Goal: Information Seeking & Learning: Learn about a topic

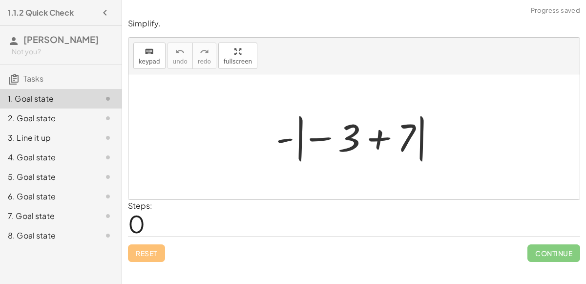
click at [286, 136] on div at bounding box center [358, 137] width 174 height 54
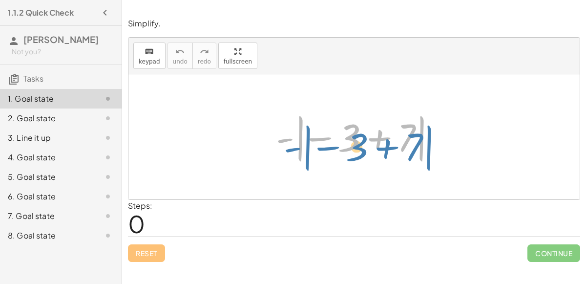
drag, startPoint x: 286, startPoint y: 135, endPoint x: 287, endPoint y: 146, distance: 10.8
click at [287, 146] on div at bounding box center [358, 137] width 174 height 54
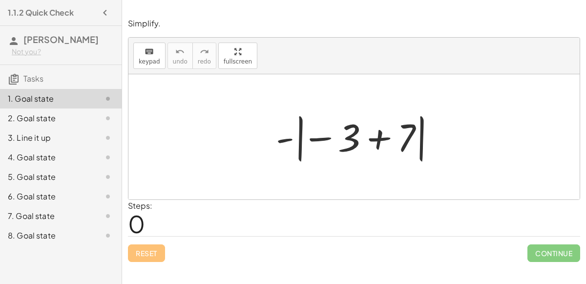
click at [343, 144] on div at bounding box center [358, 137] width 174 height 54
drag, startPoint x: 373, startPoint y: 141, endPoint x: 295, endPoint y: 146, distance: 78.8
click at [295, 146] on div at bounding box center [358, 137] width 174 height 54
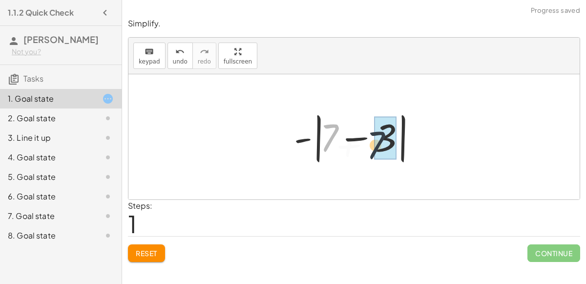
drag, startPoint x: 332, startPoint y: 134, endPoint x: 381, endPoint y: 140, distance: 49.3
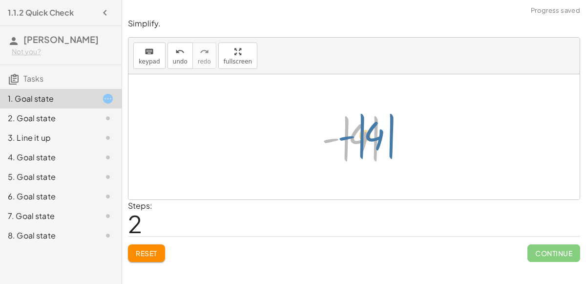
click at [336, 136] on div at bounding box center [358, 137] width 82 height 54
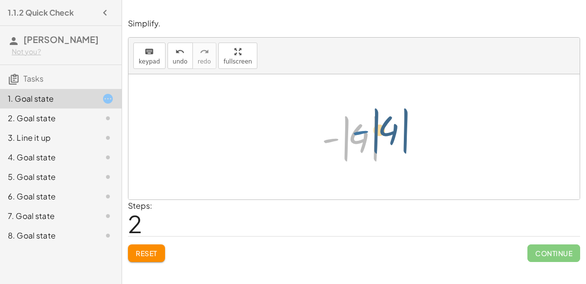
drag, startPoint x: 336, startPoint y: 136, endPoint x: 363, endPoint y: 128, distance: 28.9
click at [363, 128] on div at bounding box center [358, 137] width 82 height 54
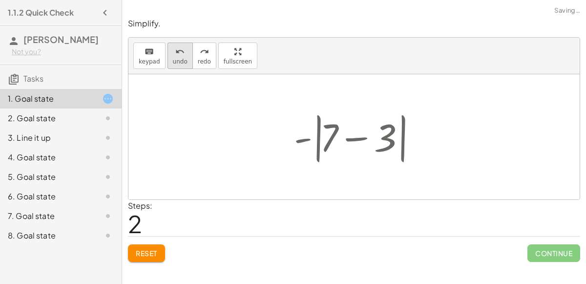
click at [175, 50] on icon "undo" at bounding box center [179, 52] width 9 height 12
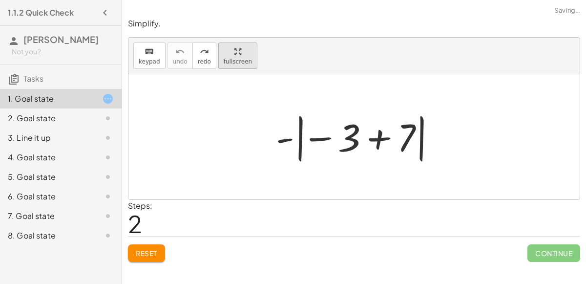
click at [0, 0] on div "Simplify. keyboard keypad undo undo redo redo fullscreen Undo the last action -…" at bounding box center [0, 0] width 0 height 0
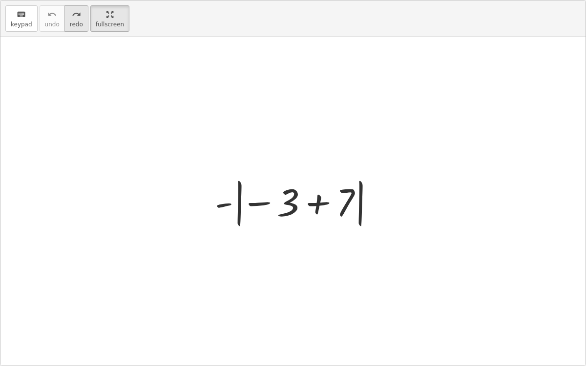
click at [79, 17] on button "redo redo" at bounding box center [76, 18] width 24 height 26
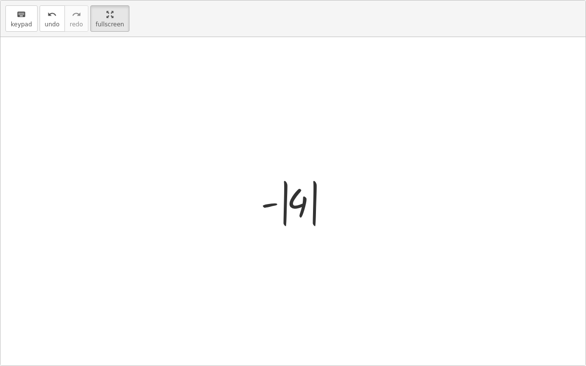
click at [303, 200] on div at bounding box center [297, 202] width 82 height 54
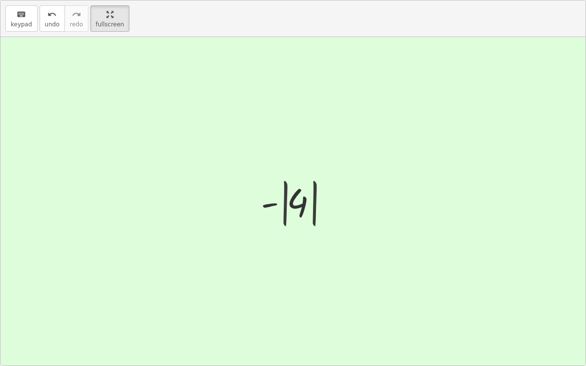
click at [303, 200] on div at bounding box center [297, 202] width 66 height 48
click at [104, 7] on button "fullscreen" at bounding box center [109, 18] width 39 height 26
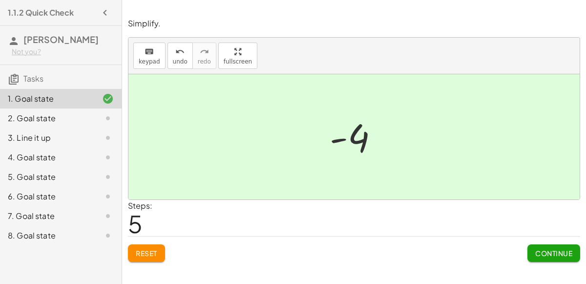
click at [559, 249] on span "Continue" at bounding box center [553, 253] width 37 height 9
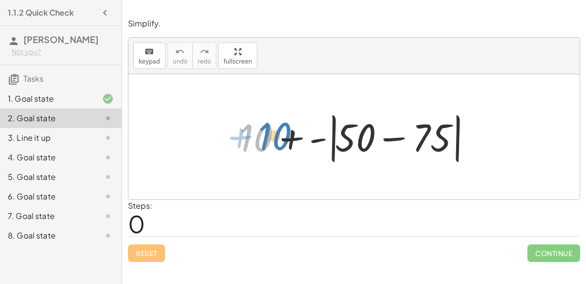
drag, startPoint x: 254, startPoint y: 137, endPoint x: 264, endPoint y: 136, distance: 10.3
click at [264, 136] on div at bounding box center [358, 137] width 246 height 56
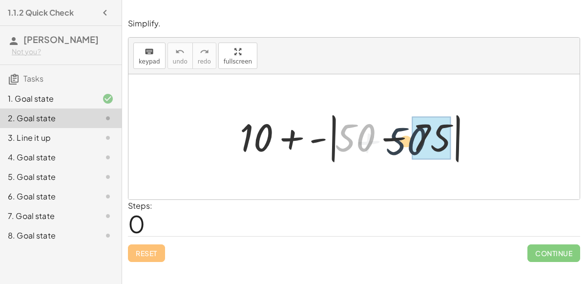
drag, startPoint x: 362, startPoint y: 131, endPoint x: 428, endPoint y: 137, distance: 66.7
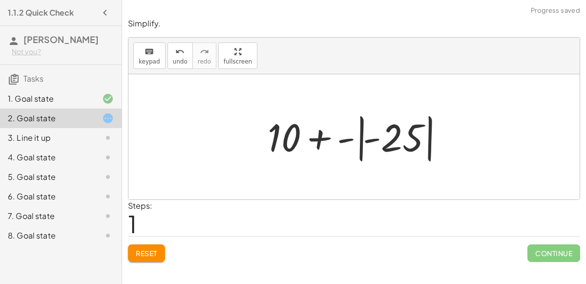
click at [348, 137] on div at bounding box center [358, 137] width 191 height 54
click at [348, 137] on div at bounding box center [358, 137] width 172 height 54
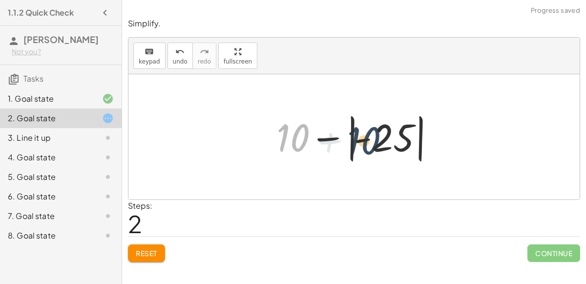
drag, startPoint x: 295, startPoint y: 131, endPoint x: 387, endPoint y: 133, distance: 91.9
click at [387, 133] on div at bounding box center [358, 137] width 172 height 54
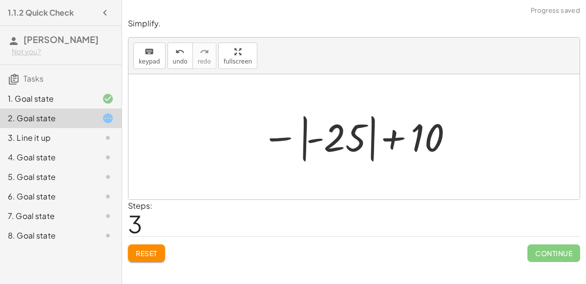
click at [275, 138] on div at bounding box center [358, 137] width 202 height 54
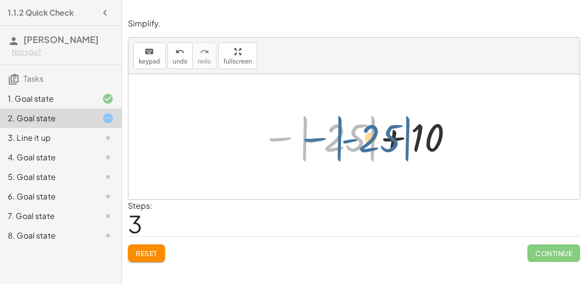
drag, startPoint x: 275, startPoint y: 138, endPoint x: 289, endPoint y: 141, distance: 14.0
click at [289, 141] on div at bounding box center [358, 137] width 202 height 54
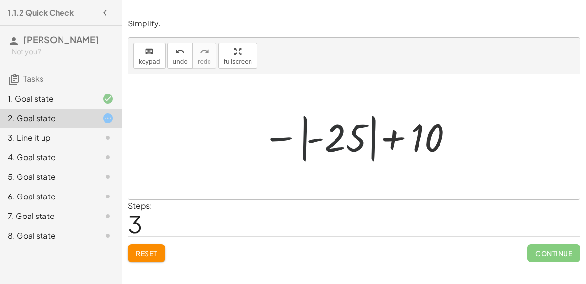
click at [363, 142] on div at bounding box center [358, 137] width 202 height 54
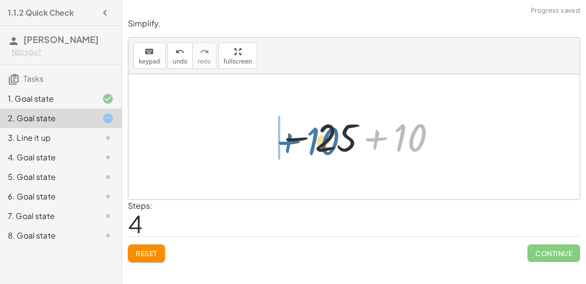
drag, startPoint x: 424, startPoint y: 143, endPoint x: 331, endPoint y: 147, distance: 92.4
click at [331, 147] on div at bounding box center [358, 137] width 169 height 48
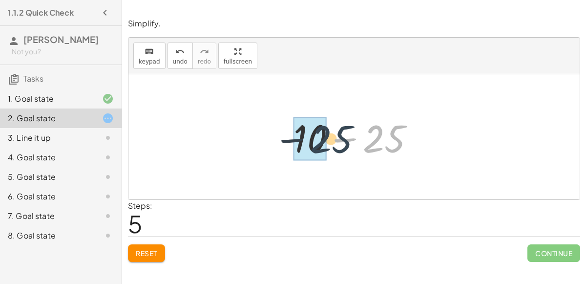
drag, startPoint x: 376, startPoint y: 141, endPoint x: 320, endPoint y: 142, distance: 56.7
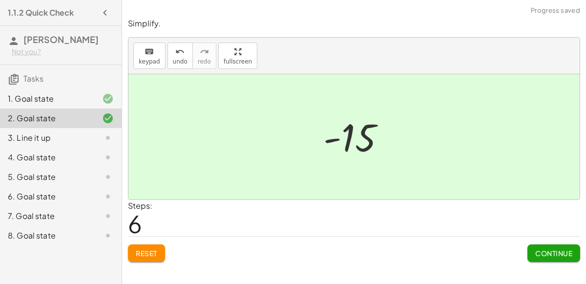
click at [544, 249] on span "Continue" at bounding box center [553, 253] width 37 height 9
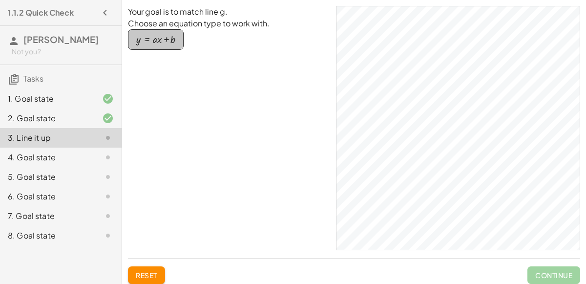
click at [162, 36] on div "button" at bounding box center [155, 39] width 39 height 11
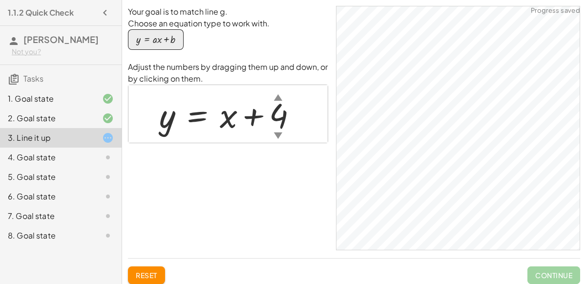
click at [234, 119] on div at bounding box center [231, 114] width 155 height 44
click at [276, 97] on div "▲" at bounding box center [278, 97] width 8 height 12
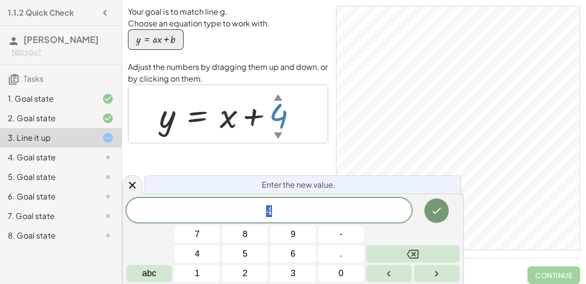
click at [244, 145] on div "Your goal is to match line g. Choose an equation type to work with. y = + · a ·…" at bounding box center [228, 128] width 200 height 244
click at [220, 245] on div at bounding box center [196, 253] width 45 height 17
click at [428, 207] on button "Done" at bounding box center [437, 210] width 24 height 24
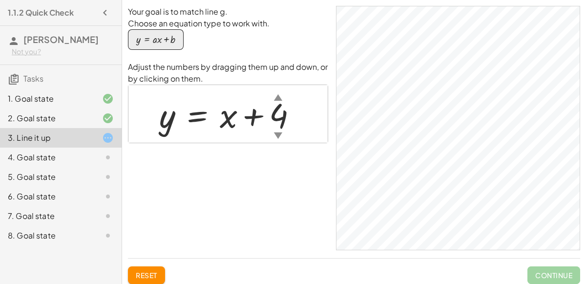
click at [233, 117] on div at bounding box center [231, 114] width 155 height 44
click at [263, 113] on div at bounding box center [231, 114] width 155 height 44
click at [273, 116] on div at bounding box center [231, 114] width 155 height 44
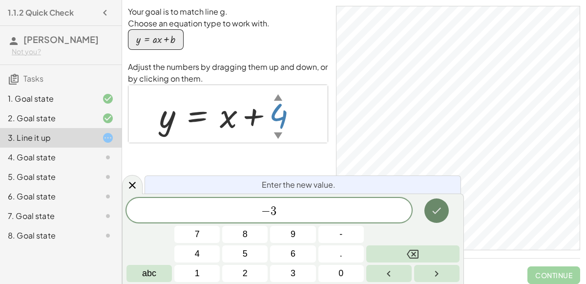
click at [432, 214] on icon "Done" at bounding box center [437, 211] width 12 height 12
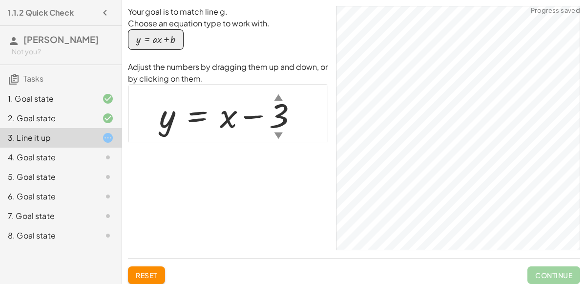
click at [231, 121] on div at bounding box center [232, 114] width 156 height 44
click at [232, 121] on div at bounding box center [232, 114] width 156 height 44
click at [226, 120] on div at bounding box center [232, 114] width 156 height 44
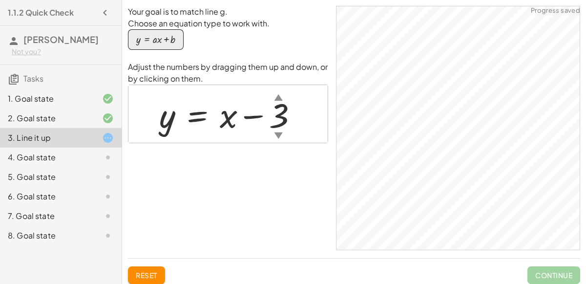
click at [226, 120] on div at bounding box center [232, 114] width 156 height 44
click at [167, 127] on div at bounding box center [232, 114] width 156 height 44
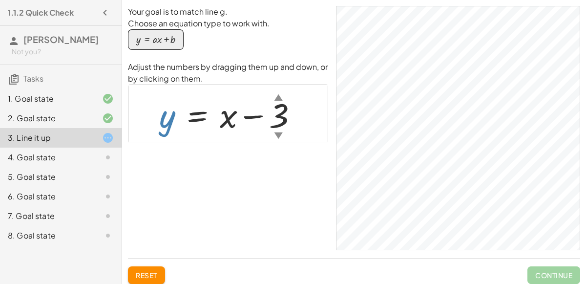
click at [169, 126] on div at bounding box center [232, 114] width 156 height 44
click at [248, 115] on div at bounding box center [232, 114] width 156 height 44
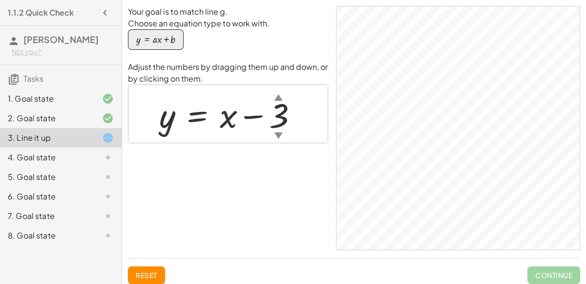
click at [248, 115] on div at bounding box center [232, 114] width 156 height 44
click at [278, 118] on div at bounding box center [232, 114] width 156 height 44
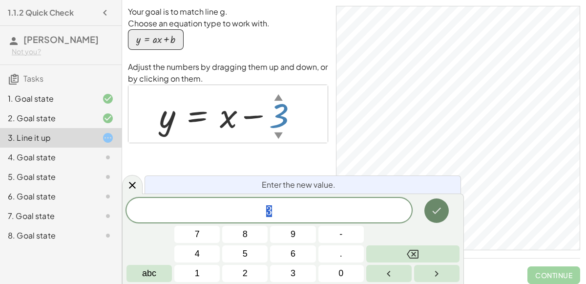
click at [440, 213] on icon "Done" at bounding box center [437, 211] width 12 height 12
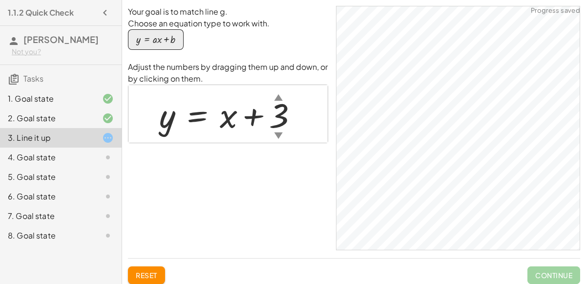
click at [273, 117] on div at bounding box center [232, 114] width 156 height 44
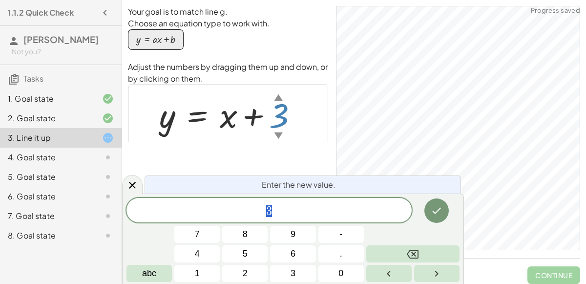
click at [239, 117] on div at bounding box center [232, 114] width 156 height 44
click at [225, 118] on div at bounding box center [232, 114] width 156 height 44
click at [440, 207] on icon "Done" at bounding box center [437, 211] width 12 height 12
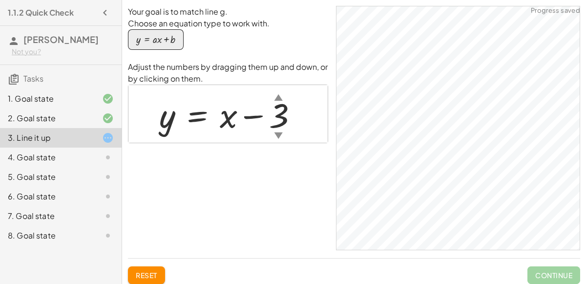
click at [230, 119] on div at bounding box center [232, 114] width 156 height 44
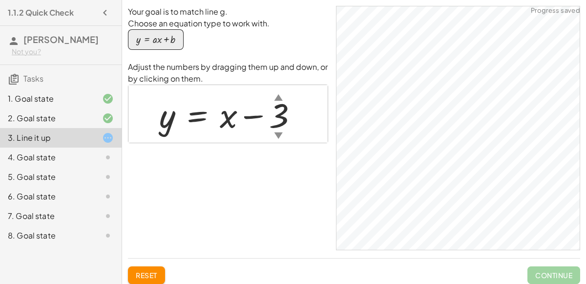
click at [230, 119] on div at bounding box center [232, 114] width 156 height 44
click at [167, 32] on button "y = + · a · x + b" at bounding box center [156, 39] width 56 height 21
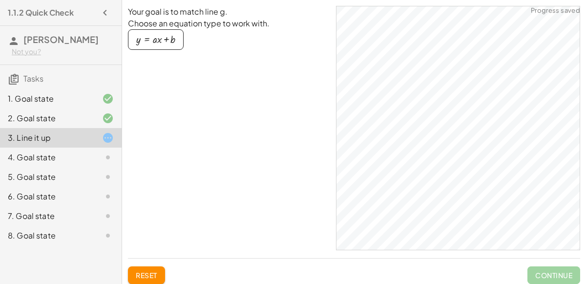
click at [177, 47] on button "y = + · a · x + b" at bounding box center [156, 39] width 56 height 21
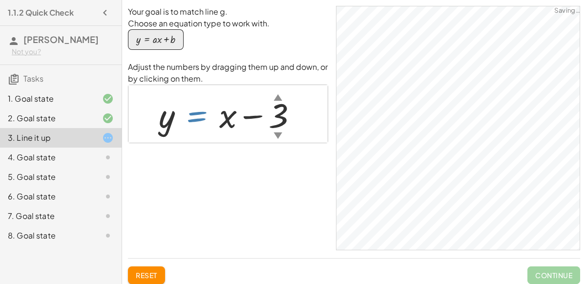
click at [219, 124] on div at bounding box center [232, 114] width 156 height 44
click at [159, 125] on div at bounding box center [232, 114] width 156 height 44
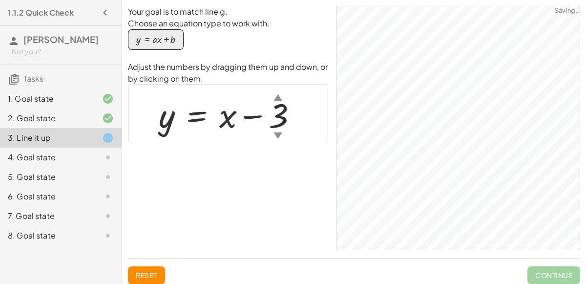
click at [159, 125] on div at bounding box center [232, 114] width 156 height 44
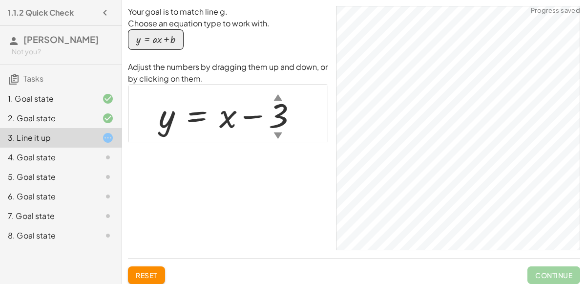
click at [159, 125] on div at bounding box center [232, 114] width 156 height 44
click at [222, 115] on div at bounding box center [232, 114] width 156 height 44
click at [220, 117] on div at bounding box center [232, 114] width 156 height 44
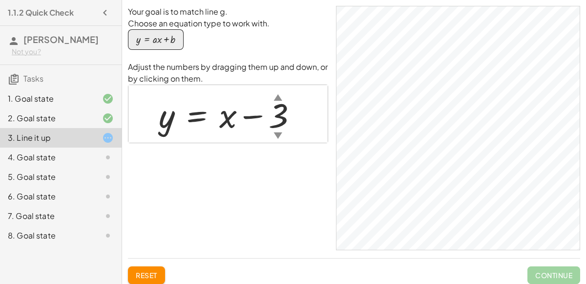
click at [157, 35] on div "button" at bounding box center [155, 39] width 39 height 11
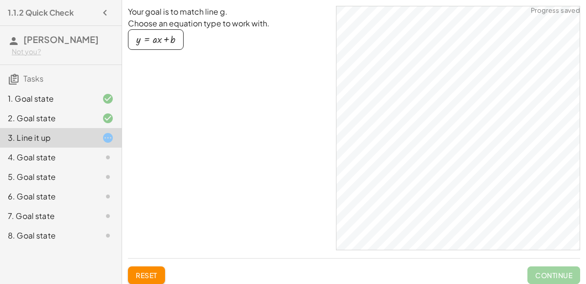
click at [157, 35] on div "button" at bounding box center [155, 39] width 39 height 11
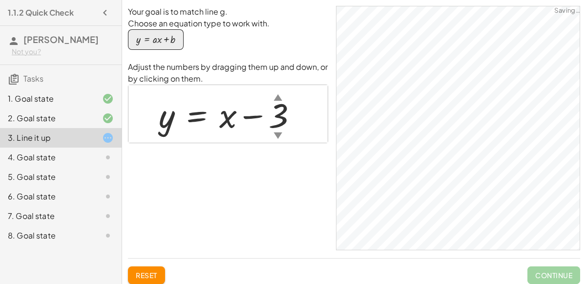
click at [227, 117] on div at bounding box center [232, 114] width 156 height 44
click at [215, 111] on div at bounding box center [232, 114] width 156 height 44
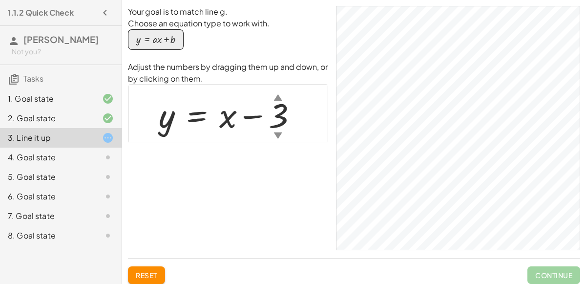
click at [215, 111] on div at bounding box center [232, 114] width 156 height 44
click at [185, 116] on div at bounding box center [232, 114] width 156 height 44
click at [217, 143] on div "Your goal is to match line g. Choose an equation type to work with. y = + · a ·…" at bounding box center [228, 128] width 200 height 244
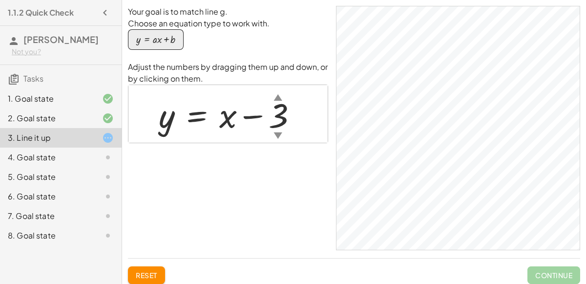
scroll to position [13, 0]
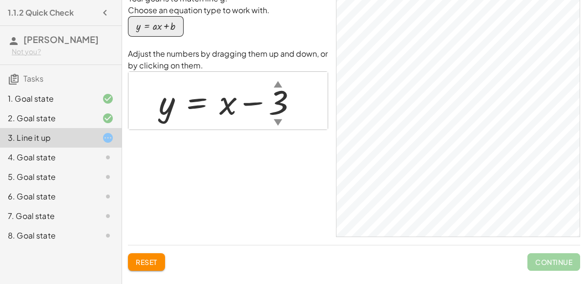
click at [25, 187] on div "4. Goal state" at bounding box center [61, 197] width 122 height 20
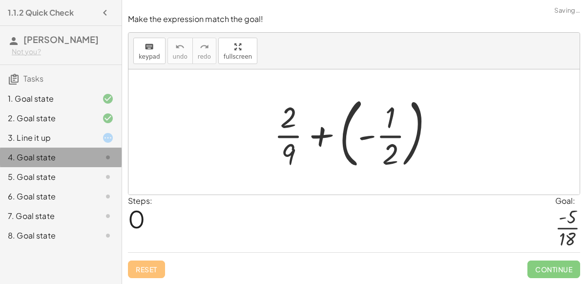
scroll to position [0, 0]
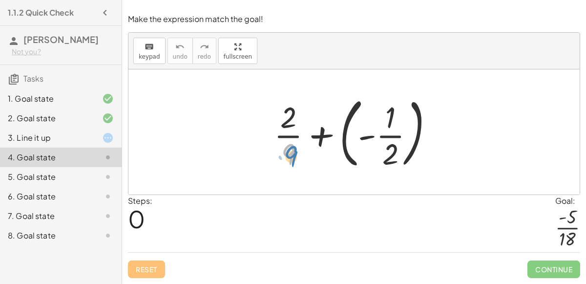
drag, startPoint x: 284, startPoint y: 154, endPoint x: 278, endPoint y: 158, distance: 7.3
click at [278, 158] on div at bounding box center [357, 131] width 177 height 81
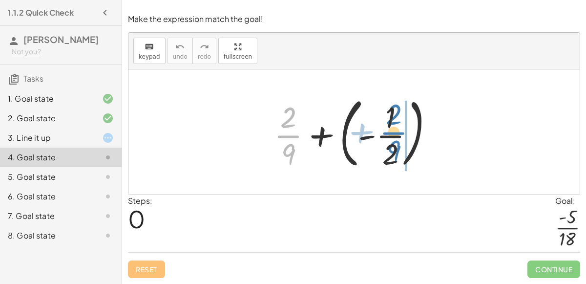
drag, startPoint x: 283, startPoint y: 139, endPoint x: 389, endPoint y: 135, distance: 106.6
click at [389, 135] on div at bounding box center [357, 131] width 177 height 81
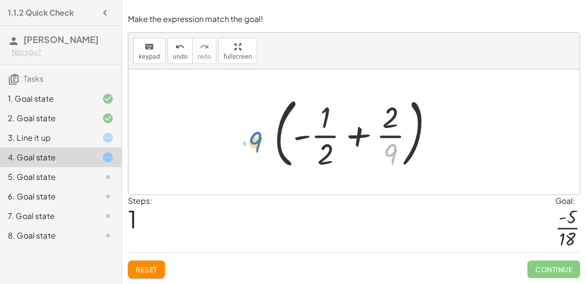
drag, startPoint x: 384, startPoint y: 151, endPoint x: 248, endPoint y: 141, distance: 135.8
click at [248, 141] on div "+ · 2 · 9 + ( - · 1 · 2 ) · 9 + · 2 · 9 ( - · 1 · 2 ) +" at bounding box center [353, 131] width 451 height 125
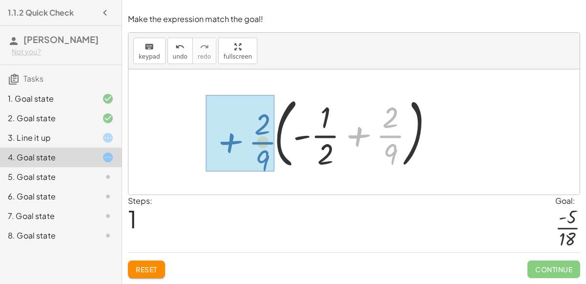
drag, startPoint x: 395, startPoint y: 132, endPoint x: 267, endPoint y: 138, distance: 128.2
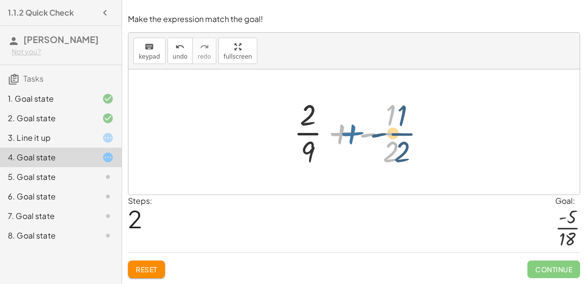
drag, startPoint x: 347, startPoint y: 134, endPoint x: 352, endPoint y: 133, distance: 5.0
click at [352, 133] on div at bounding box center [358, 131] width 139 height 75
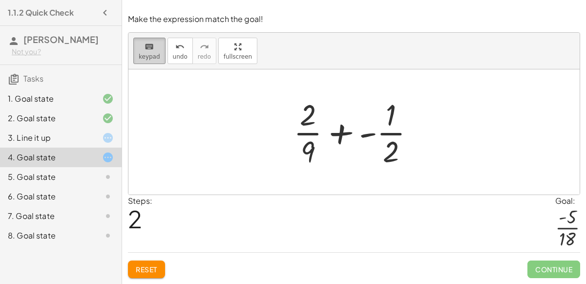
click at [137, 51] on button "keyboard keypad" at bounding box center [149, 51] width 32 height 26
click at [139, 53] on button "keyboard keypad" at bounding box center [149, 51] width 32 height 26
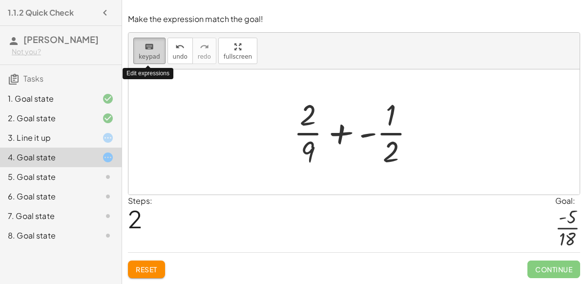
click at [139, 53] on button "keyboard keypad" at bounding box center [149, 51] width 32 height 26
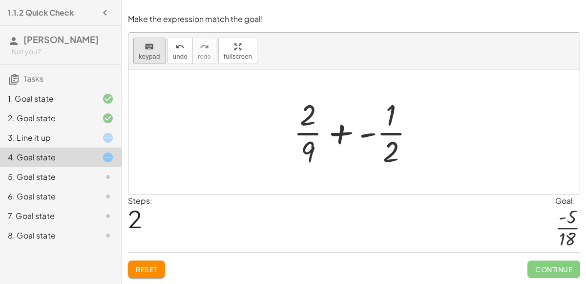
click at [154, 58] on span "keypad" at bounding box center [149, 56] width 21 height 7
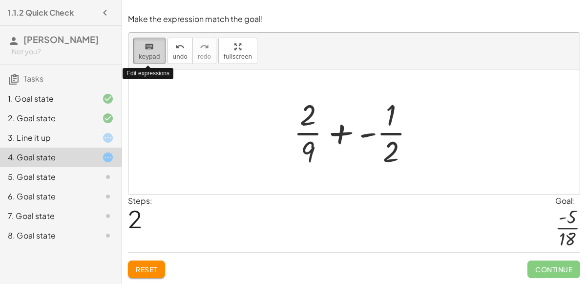
click at [154, 58] on span "keypad" at bounding box center [149, 56] width 21 height 7
click at [336, 130] on div at bounding box center [358, 131] width 139 height 75
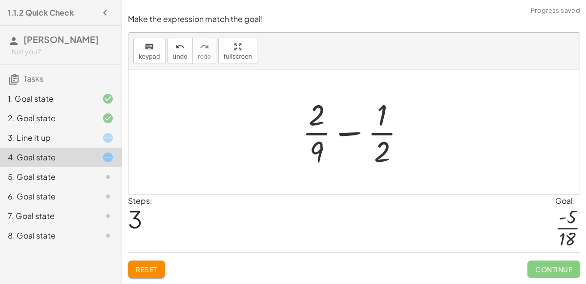
click at [342, 135] on div at bounding box center [358, 131] width 121 height 75
drag, startPoint x: 313, startPoint y: 151, endPoint x: 389, endPoint y: 132, distance: 78.9
click at [389, 132] on div at bounding box center [358, 131] width 121 height 75
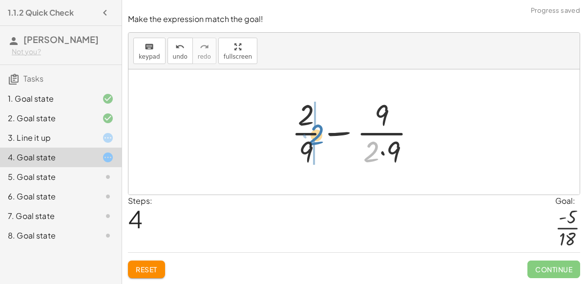
drag, startPoint x: 366, startPoint y: 150, endPoint x: 312, endPoint y: 133, distance: 57.3
click at [312, 133] on div at bounding box center [358, 131] width 142 height 75
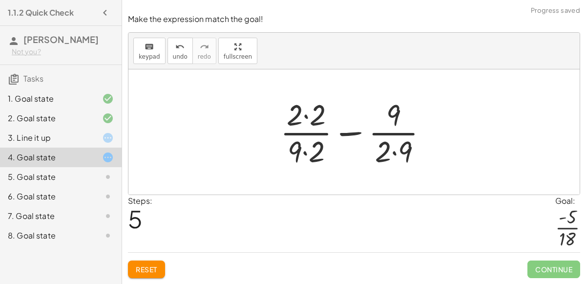
click at [307, 119] on div at bounding box center [358, 131] width 165 height 75
click at [305, 154] on div at bounding box center [359, 131] width 164 height 75
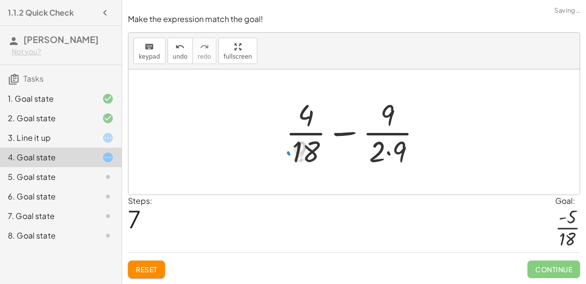
click at [388, 153] on div at bounding box center [358, 131] width 154 height 75
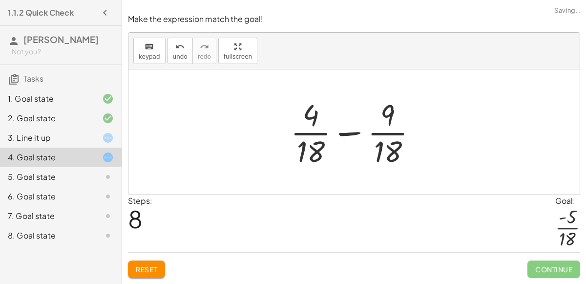
click at [356, 137] on div at bounding box center [358, 131] width 144 height 75
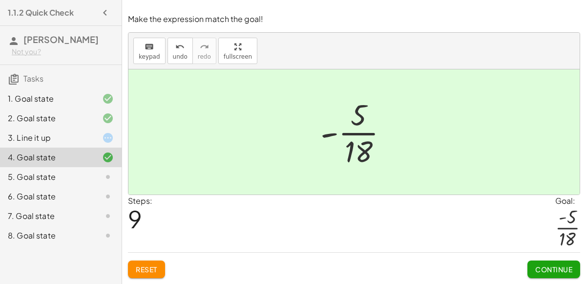
click at [539, 260] on button "Continue" at bounding box center [554, 269] width 53 height 18
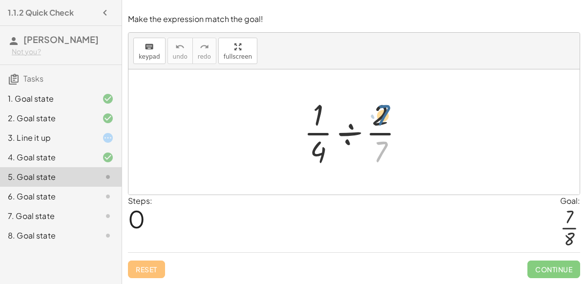
drag, startPoint x: 380, startPoint y: 153, endPoint x: 382, endPoint y: 116, distance: 37.2
click at [382, 116] on div at bounding box center [358, 131] width 118 height 75
drag, startPoint x: 379, startPoint y: 155, endPoint x: 305, endPoint y: 120, distance: 81.1
click at [305, 120] on div at bounding box center [358, 131] width 118 height 75
drag, startPoint x: 381, startPoint y: 150, endPoint x: 314, endPoint y: 120, distance: 73.7
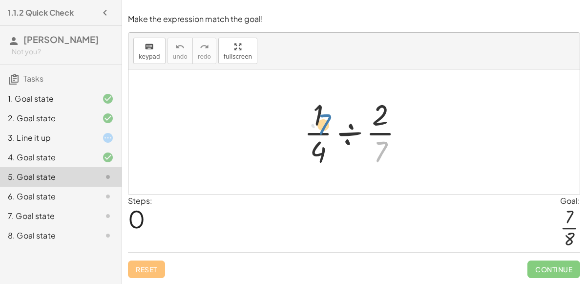
click at [314, 120] on div at bounding box center [358, 131] width 118 height 75
drag, startPoint x: 378, startPoint y: 122, endPoint x: 308, endPoint y: 165, distance: 82.0
click at [308, 165] on div at bounding box center [358, 131] width 118 height 75
drag, startPoint x: 379, startPoint y: 146, endPoint x: 293, endPoint y: 146, distance: 86.0
click at [293, 146] on div "· 7 · · 1 · 4 ÷ · 2 · 7" at bounding box center [354, 132] width 130 height 80
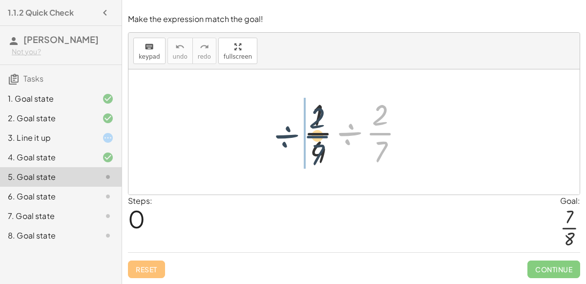
drag, startPoint x: 371, startPoint y: 133, endPoint x: 307, endPoint y: 136, distance: 63.6
click at [307, 136] on div at bounding box center [358, 131] width 118 height 75
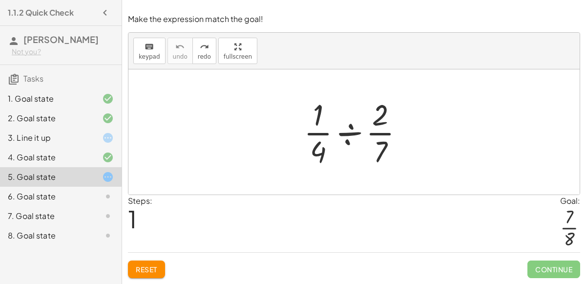
click at [347, 124] on div at bounding box center [358, 131] width 118 height 75
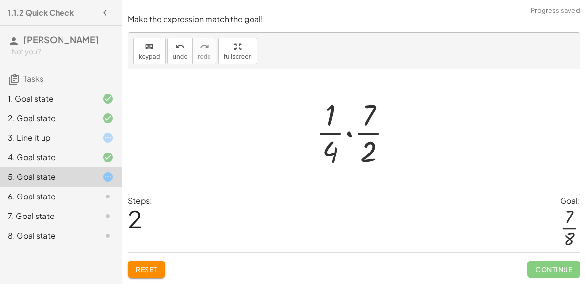
click at [347, 131] on div at bounding box center [358, 131] width 94 height 75
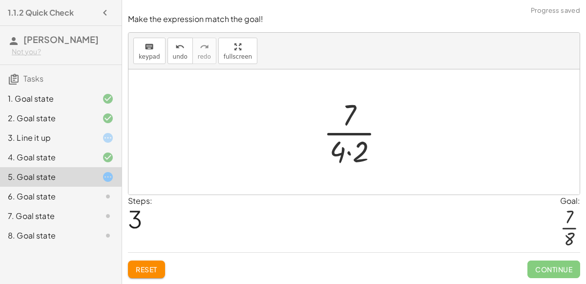
click at [348, 150] on div at bounding box center [358, 131] width 79 height 75
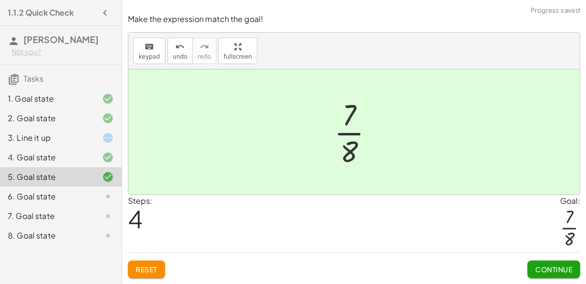
click at [532, 265] on button "Continue" at bounding box center [554, 269] width 53 height 18
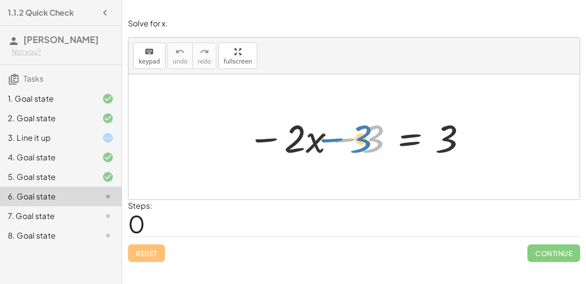
drag, startPoint x: 375, startPoint y: 139, endPoint x: 363, endPoint y: 139, distance: 11.7
click at [363, 139] on div at bounding box center [358, 137] width 230 height 50
click at [442, 132] on div at bounding box center [358, 137] width 230 height 50
click at [147, 62] on span "keypad" at bounding box center [149, 61] width 21 height 7
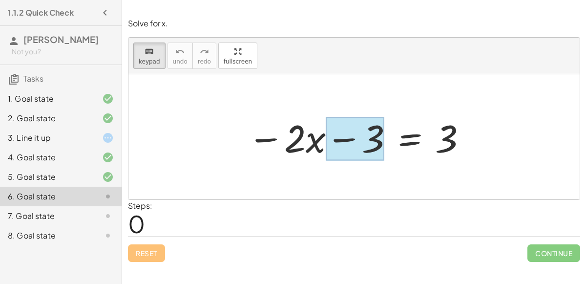
click at [359, 133] on div at bounding box center [355, 138] width 59 height 43
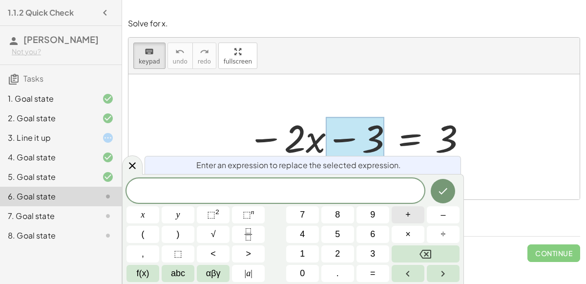
click at [403, 216] on button "+" at bounding box center [408, 214] width 33 height 17
click at [368, 251] on button "3" at bounding box center [373, 253] width 33 height 17
click at [440, 194] on icon "Done" at bounding box center [443, 191] width 12 height 12
click at [404, 214] on button "+" at bounding box center [408, 214] width 33 height 17
click at [372, 249] on span "3" at bounding box center [372, 253] width 5 height 13
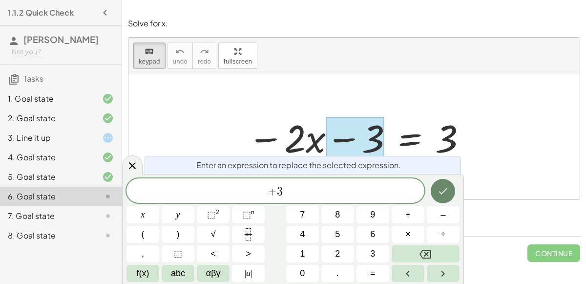
click at [440, 193] on icon "Done" at bounding box center [443, 191] width 12 height 12
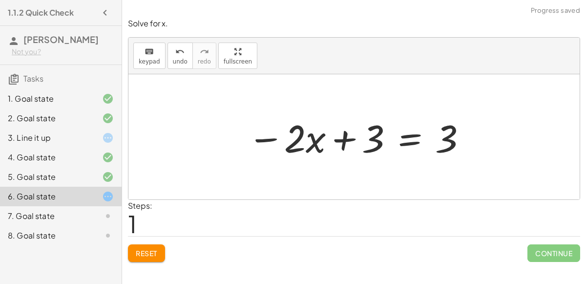
click at [332, 144] on div at bounding box center [358, 137] width 230 height 50
click at [360, 142] on div at bounding box center [358, 137] width 230 height 50
drag, startPoint x: 442, startPoint y: 136, endPoint x: 416, endPoint y: 169, distance: 42.4
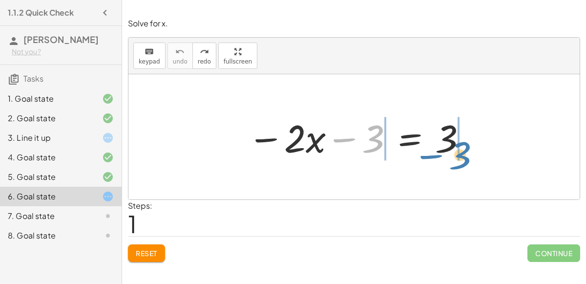
drag, startPoint x: 374, startPoint y: 140, endPoint x: 464, endPoint y: 140, distance: 89.9
click at [464, 140] on div at bounding box center [358, 137] width 230 height 50
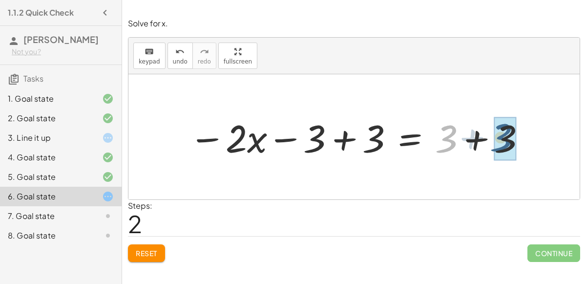
drag, startPoint x: 449, startPoint y: 137, endPoint x: 505, endPoint y: 135, distance: 55.7
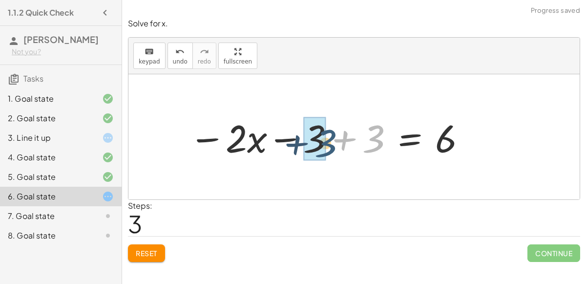
drag, startPoint x: 371, startPoint y: 137, endPoint x: 313, endPoint y: 142, distance: 58.3
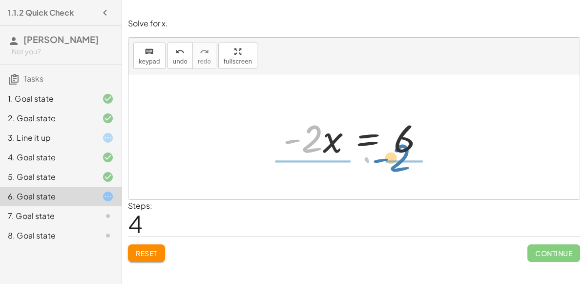
drag, startPoint x: 309, startPoint y: 140, endPoint x: 420, endPoint y: 125, distance: 112.4
click at [420, 125] on div at bounding box center [357, 137] width 159 height 50
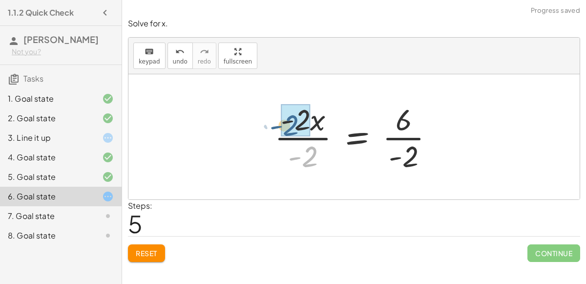
drag, startPoint x: 310, startPoint y: 158, endPoint x: 293, endPoint y: 126, distance: 36.9
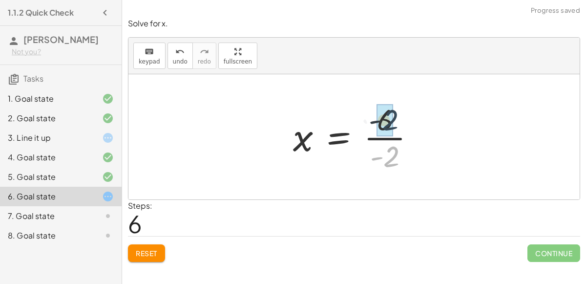
drag, startPoint x: 393, startPoint y: 161, endPoint x: 391, endPoint y: 122, distance: 38.6
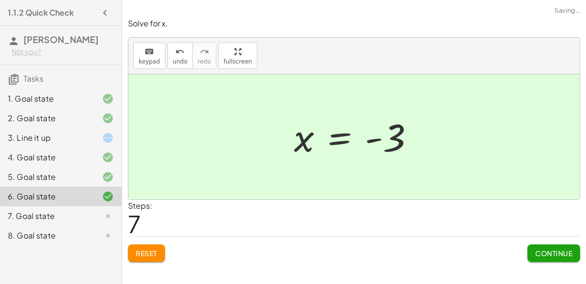
click at [575, 246] on button "Continue" at bounding box center [554, 253] width 53 height 18
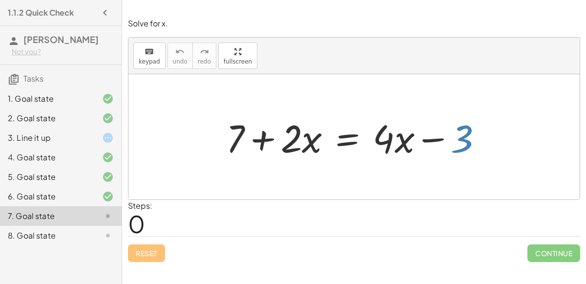
click at [460, 141] on div at bounding box center [358, 137] width 274 height 50
drag, startPoint x: 238, startPoint y: 137, endPoint x: 471, endPoint y: 153, distance: 233.1
click at [471, 153] on div at bounding box center [358, 137] width 274 height 50
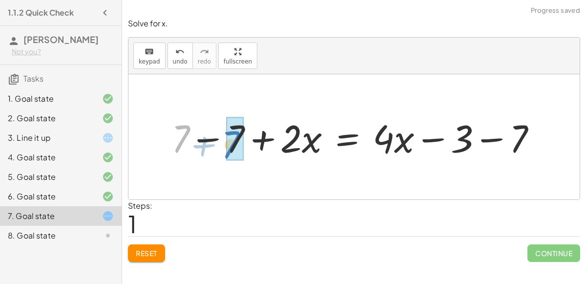
drag, startPoint x: 177, startPoint y: 138, endPoint x: 228, endPoint y: 143, distance: 50.6
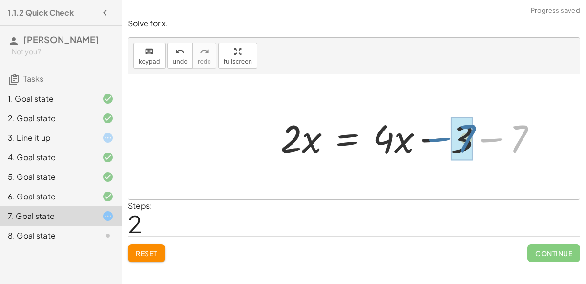
drag, startPoint x: 521, startPoint y: 144, endPoint x: 464, endPoint y: 146, distance: 57.2
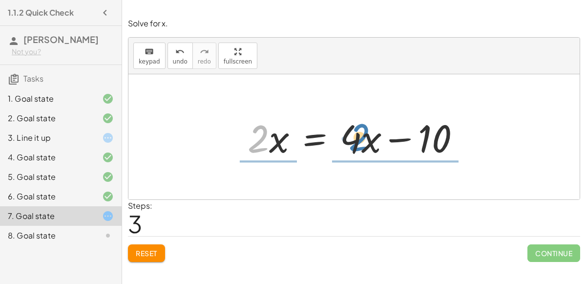
drag, startPoint x: 258, startPoint y: 141, endPoint x: 359, endPoint y: 138, distance: 101.2
click at [359, 138] on div at bounding box center [358, 137] width 230 height 50
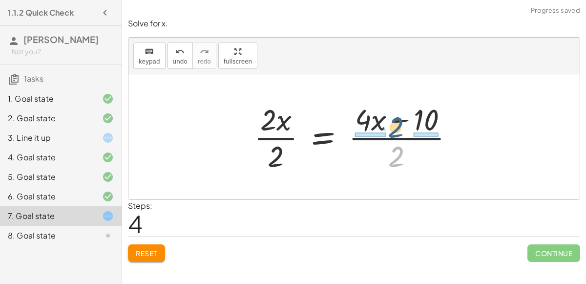
drag, startPoint x: 396, startPoint y: 157, endPoint x: 395, endPoint y: 125, distance: 32.8
click at [395, 125] on div at bounding box center [357, 136] width 217 height 75
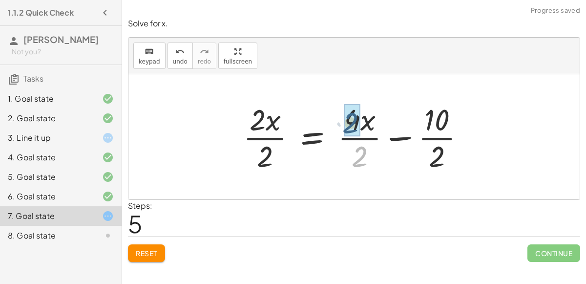
drag, startPoint x: 366, startPoint y: 153, endPoint x: 358, endPoint y: 118, distance: 36.0
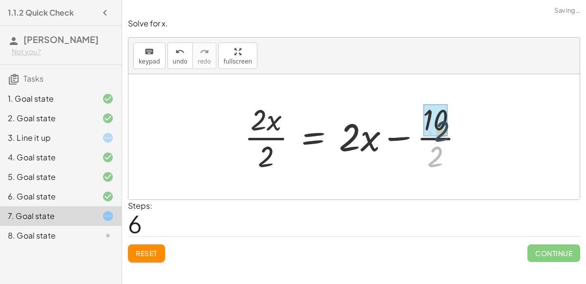
drag, startPoint x: 429, startPoint y: 154, endPoint x: 433, endPoint y: 123, distance: 31.6
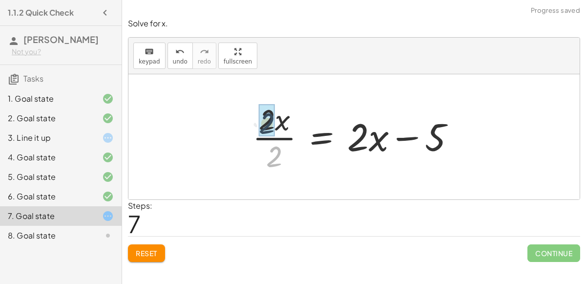
drag, startPoint x: 274, startPoint y: 153, endPoint x: 266, endPoint y: 121, distance: 33.2
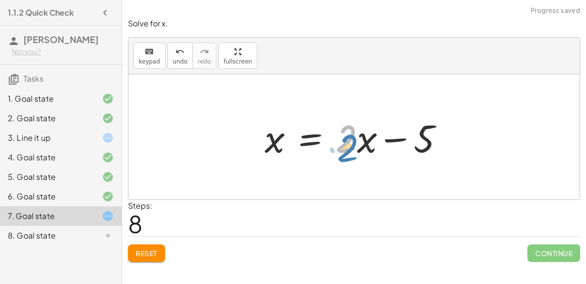
drag, startPoint x: 345, startPoint y: 142, endPoint x: 346, endPoint y: 149, distance: 6.4
click at [346, 149] on div at bounding box center [358, 137] width 197 height 50
drag, startPoint x: 348, startPoint y: 141, endPoint x: 342, endPoint y: 149, distance: 10.2
click at [342, 149] on div at bounding box center [358, 137] width 197 height 50
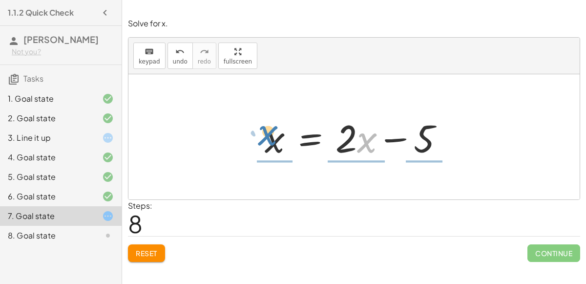
drag, startPoint x: 361, startPoint y: 147, endPoint x: 261, endPoint y: 140, distance: 99.9
click at [261, 140] on div at bounding box center [358, 137] width 197 height 50
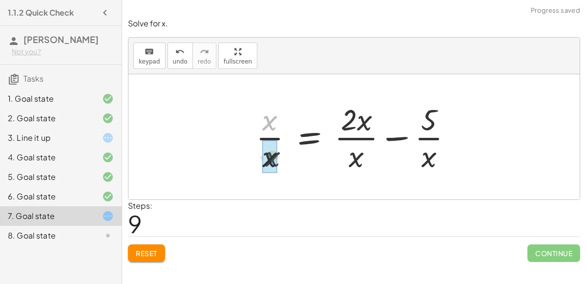
drag, startPoint x: 265, startPoint y: 122, endPoint x: 268, endPoint y: 160, distance: 38.2
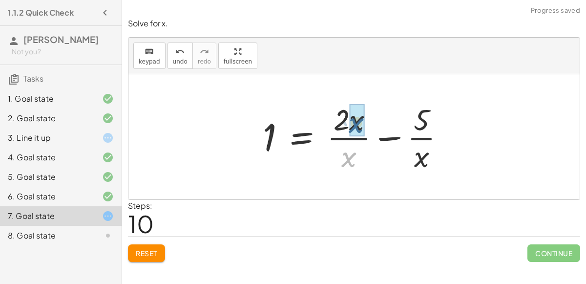
drag, startPoint x: 348, startPoint y: 156, endPoint x: 356, endPoint y: 121, distance: 36.5
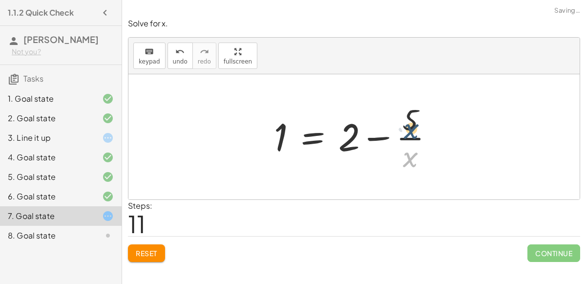
drag, startPoint x: 412, startPoint y: 157, endPoint x: 413, endPoint y: 128, distance: 28.4
click at [413, 128] on div at bounding box center [357, 136] width 177 height 75
drag, startPoint x: 407, startPoint y: 111, endPoint x: 408, endPoint y: 154, distance: 42.5
click at [408, 154] on div at bounding box center [357, 136] width 177 height 75
click at [184, 64] on button "undo undo" at bounding box center [180, 56] width 25 height 26
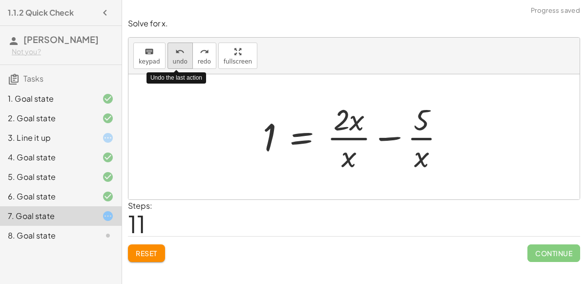
click at [184, 64] on button "undo undo" at bounding box center [180, 56] width 25 height 26
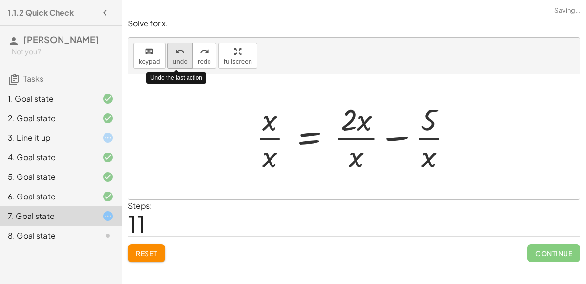
click at [184, 64] on button "undo undo" at bounding box center [180, 56] width 25 height 26
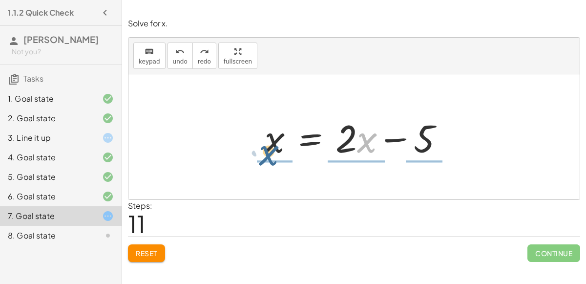
drag, startPoint x: 366, startPoint y: 143, endPoint x: 266, endPoint y: 152, distance: 101.1
click at [266, 152] on div at bounding box center [358, 137] width 197 height 50
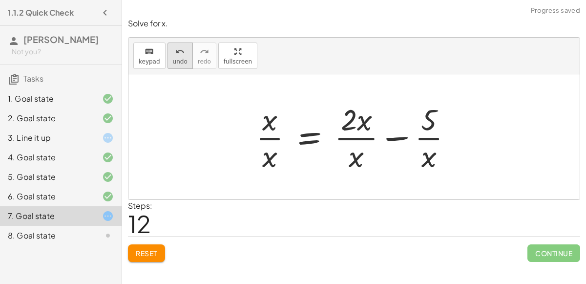
click at [176, 61] on span "undo" at bounding box center [180, 61] width 15 height 7
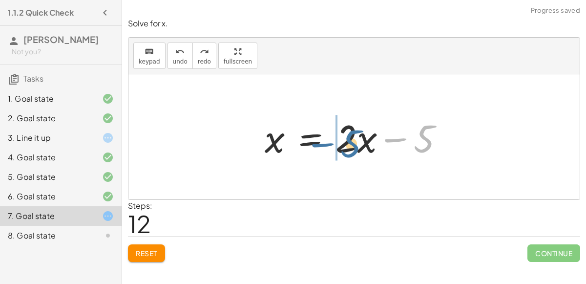
drag, startPoint x: 419, startPoint y: 135, endPoint x: 334, endPoint y: 134, distance: 85.0
click at [334, 134] on div at bounding box center [358, 137] width 197 height 50
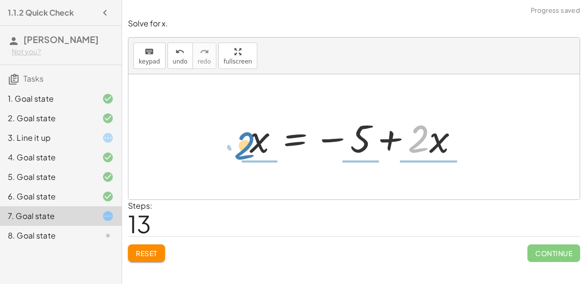
drag, startPoint x: 426, startPoint y: 136, endPoint x: 255, endPoint y: 145, distance: 171.7
click at [255, 145] on div at bounding box center [358, 137] width 227 height 50
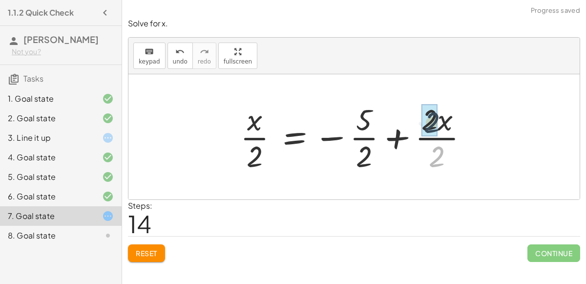
drag, startPoint x: 437, startPoint y: 151, endPoint x: 431, endPoint y: 116, distance: 36.1
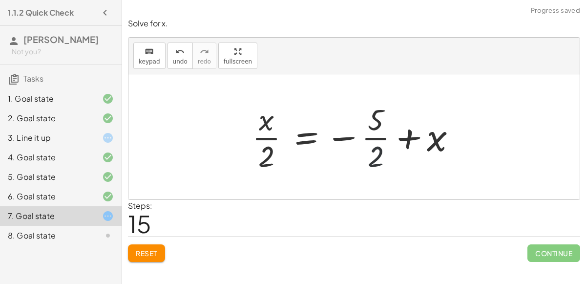
click at [365, 153] on div at bounding box center [358, 136] width 222 height 75
drag, startPoint x: 379, startPoint y: 161, endPoint x: 377, endPoint y: 112, distance: 48.9
click at [377, 112] on div at bounding box center [358, 136] width 222 height 75
drag, startPoint x: 267, startPoint y: 159, endPoint x: 262, endPoint y: 128, distance: 31.1
click at [262, 128] on div at bounding box center [358, 136] width 222 height 75
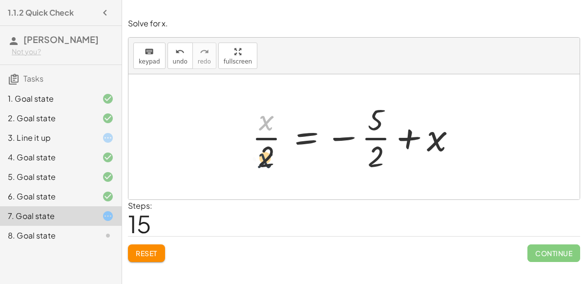
drag, startPoint x: 266, startPoint y: 119, endPoint x: 263, endPoint y: 164, distance: 45.0
click at [263, 164] on div at bounding box center [358, 136] width 222 height 75
click at [175, 46] on icon "undo" at bounding box center [179, 52] width 9 height 12
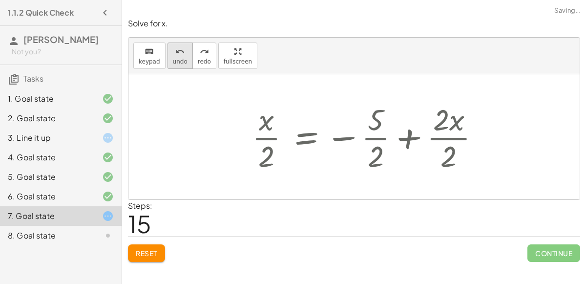
click at [175, 46] on icon "undo" at bounding box center [179, 52] width 9 height 12
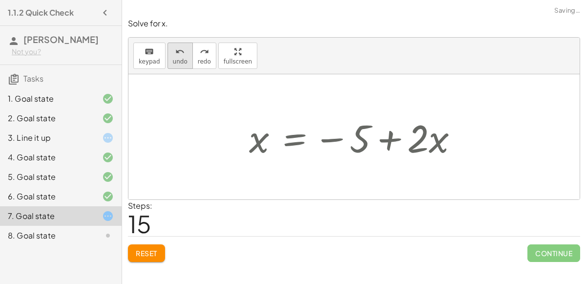
click at [175, 46] on icon "undo" at bounding box center [179, 52] width 9 height 12
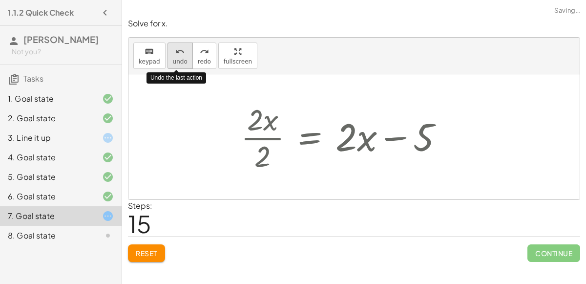
click at [175, 46] on icon "undo" at bounding box center [179, 52] width 9 height 12
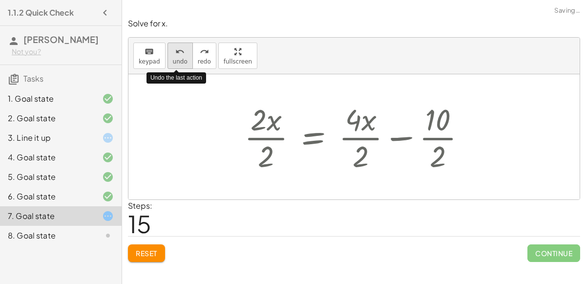
click at [175, 46] on icon "undo" at bounding box center [179, 52] width 9 height 12
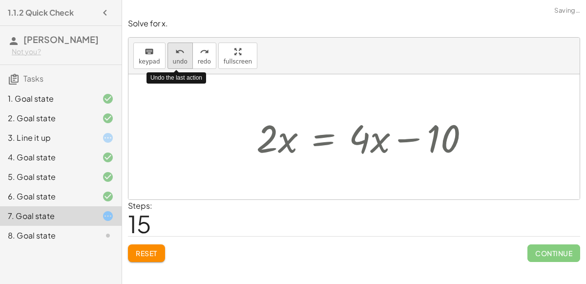
click at [175, 46] on icon "undo" at bounding box center [179, 52] width 9 height 12
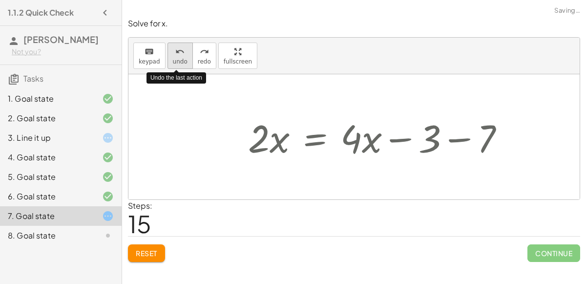
click at [175, 46] on icon "undo" at bounding box center [179, 52] width 9 height 12
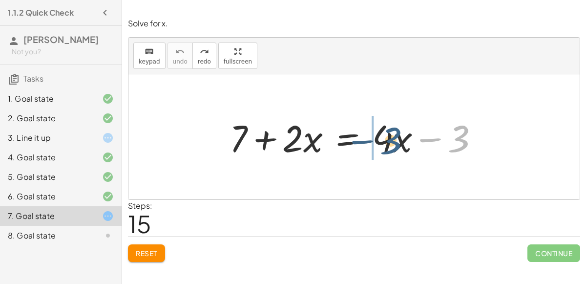
drag, startPoint x: 454, startPoint y: 142, endPoint x: 378, endPoint y: 144, distance: 75.8
click at [378, 144] on div at bounding box center [358, 136] width 267 height 49
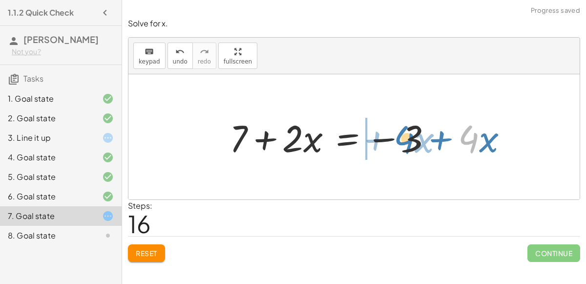
drag, startPoint x: 471, startPoint y: 142, endPoint x: 406, endPoint y: 143, distance: 65.5
click at [406, 143] on div at bounding box center [373, 136] width 296 height 49
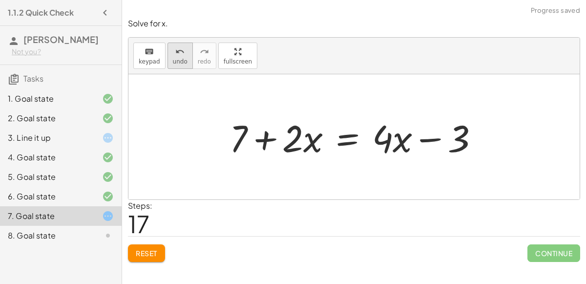
click at [173, 50] on div "undo" at bounding box center [180, 51] width 15 height 12
click at [53, 239] on div "8. Goal state" at bounding box center [47, 236] width 79 height 12
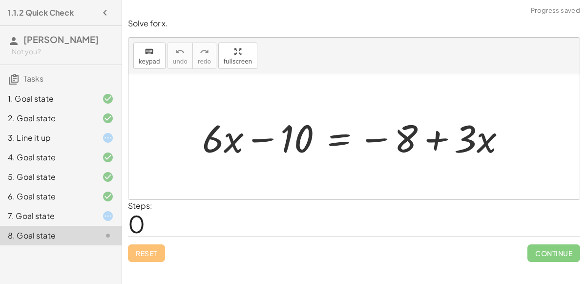
click at [64, 208] on div "7. Goal state" at bounding box center [61, 216] width 122 height 20
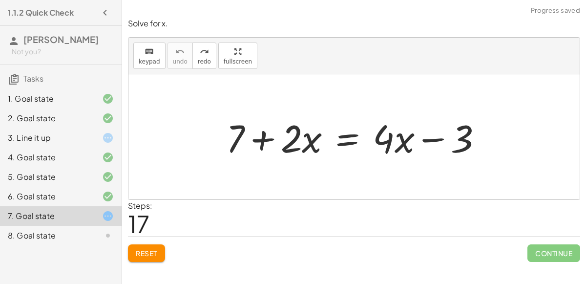
click at [375, 158] on div at bounding box center [358, 137] width 274 height 50
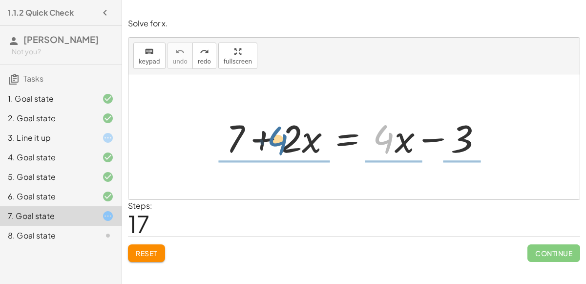
drag, startPoint x: 381, startPoint y: 148, endPoint x: 275, endPoint y: 150, distance: 105.6
click at [275, 150] on div at bounding box center [358, 137] width 274 height 50
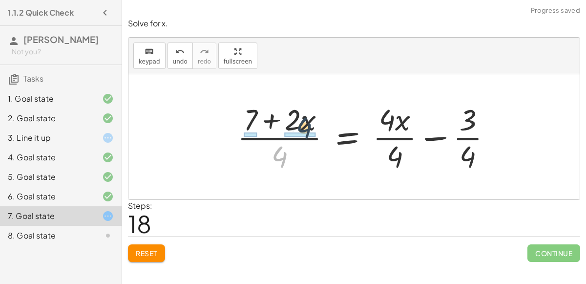
drag, startPoint x: 277, startPoint y: 153, endPoint x: 299, endPoint y: 120, distance: 40.1
click at [299, 120] on div at bounding box center [369, 136] width 272 height 75
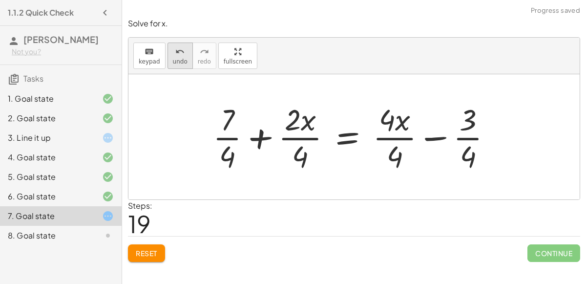
click at [180, 53] on icon "undo" at bounding box center [179, 52] width 9 height 12
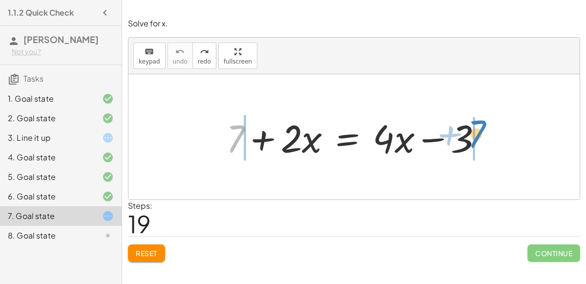
drag, startPoint x: 235, startPoint y: 139, endPoint x: 476, endPoint y: 135, distance: 241.4
click at [476, 135] on div at bounding box center [358, 137] width 274 height 50
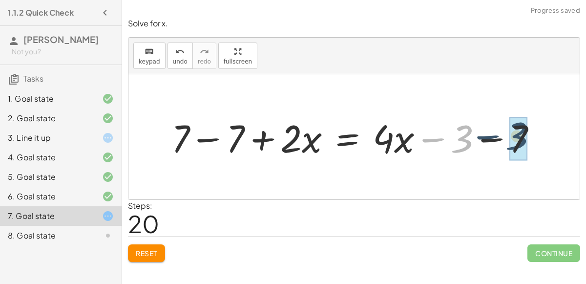
drag, startPoint x: 461, startPoint y: 136, endPoint x: 520, endPoint y: 133, distance: 59.2
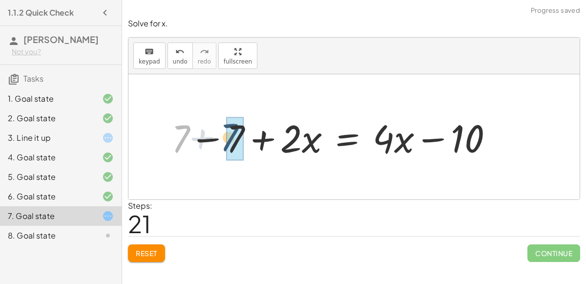
drag, startPoint x: 182, startPoint y: 139, endPoint x: 228, endPoint y: 136, distance: 46.5
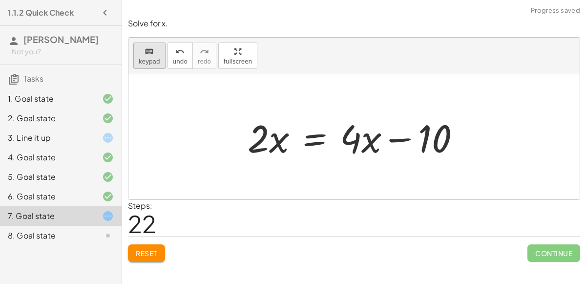
click at [136, 48] on button "keyboard keypad" at bounding box center [149, 56] width 32 height 26
click at [265, 132] on div at bounding box center [258, 137] width 21 height 45
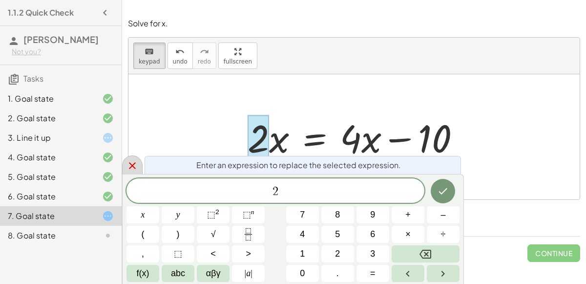
click at [128, 173] on div at bounding box center [132, 164] width 21 height 19
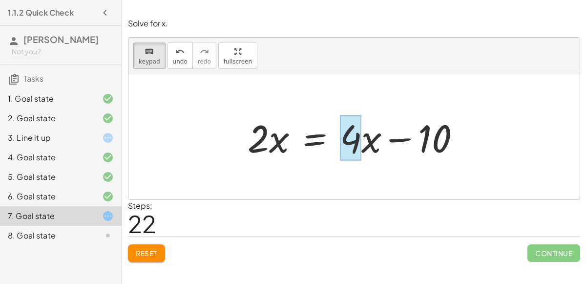
drag, startPoint x: 360, startPoint y: 146, endPoint x: 355, endPoint y: 154, distance: 9.6
click at [355, 154] on div at bounding box center [350, 137] width 21 height 45
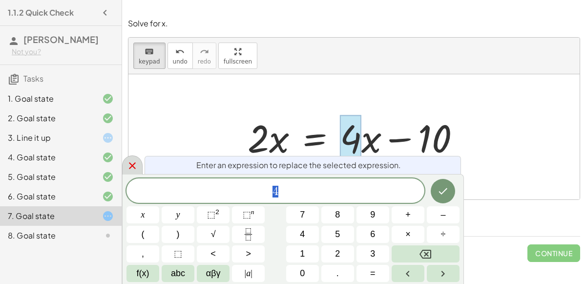
click at [133, 164] on icon at bounding box center [132, 165] width 7 height 7
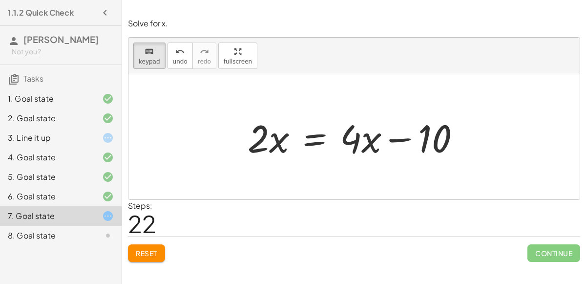
drag, startPoint x: 256, startPoint y: 135, endPoint x: 319, endPoint y: 176, distance: 74.5
drag, startPoint x: 256, startPoint y: 145, endPoint x: 254, endPoint y: 171, distance: 26.5
drag, startPoint x: 261, startPoint y: 136, endPoint x: 276, endPoint y: 170, distance: 37.0
drag, startPoint x: 350, startPoint y: 143, endPoint x: 341, endPoint y: 169, distance: 27.2
click at [348, 134] on div at bounding box center [350, 137] width 21 height 45
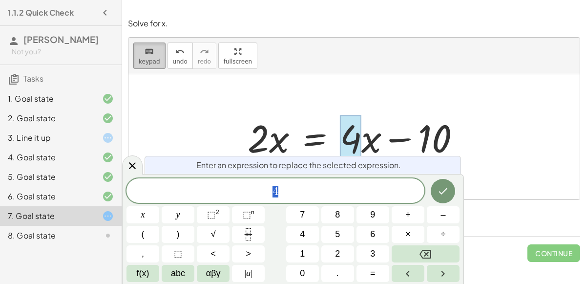
click at [148, 50] on icon "keyboard" at bounding box center [149, 52] width 9 height 12
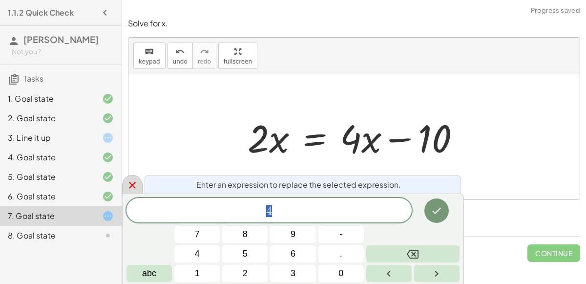
click at [132, 181] on icon at bounding box center [133, 185] width 12 height 12
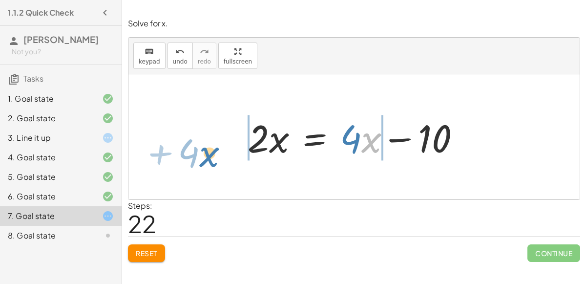
drag, startPoint x: 368, startPoint y: 144, endPoint x: 207, endPoint y: 159, distance: 161.4
click at [207, 159] on div "+ 7 + · 2 · x = + · 4 · x − 3 + 7 − 7 + · 2 · x = + · 4 · x − 3 − 7 + 7 − 7 + ·…" at bounding box center [353, 136] width 451 height 125
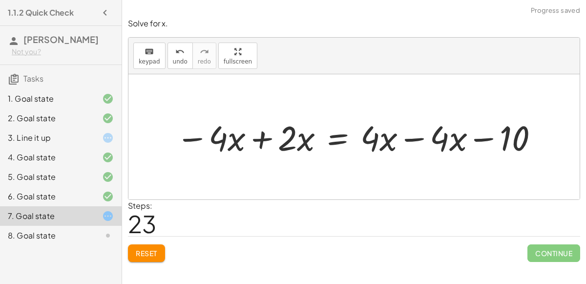
click at [410, 139] on div at bounding box center [358, 136] width 374 height 45
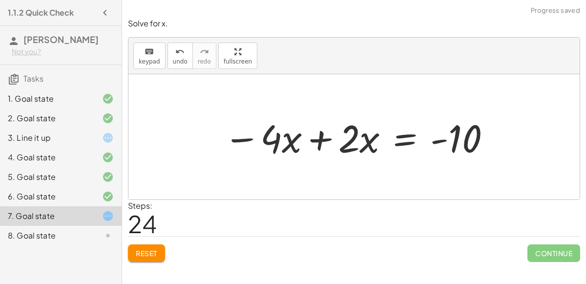
click at [315, 138] on div at bounding box center [358, 137] width 278 height 50
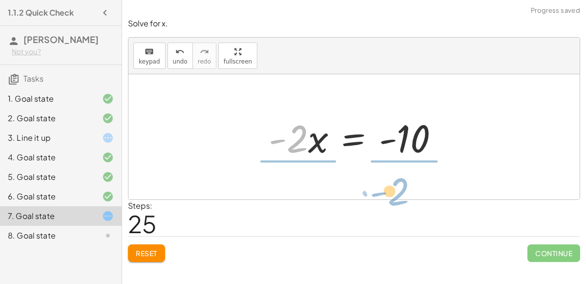
drag, startPoint x: 301, startPoint y: 135, endPoint x: 401, endPoint y: 187, distance: 112.8
click at [401, 187] on div "+ 7 + · 2 · x = + · 4 · x − 3 + 7 − 7 + · 2 · x = + · 4 · x − 3 − 7 + 7 − 7 + ·…" at bounding box center [353, 136] width 451 height 125
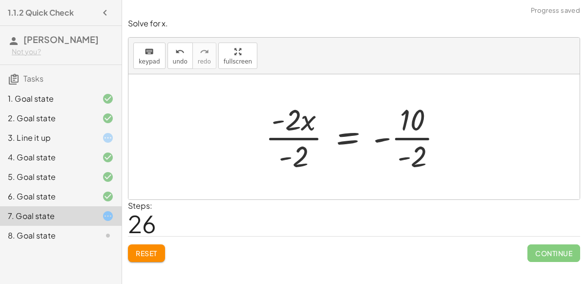
click at [408, 135] on div at bounding box center [357, 136] width 195 height 75
click at [315, 137] on div at bounding box center [357, 136] width 192 height 75
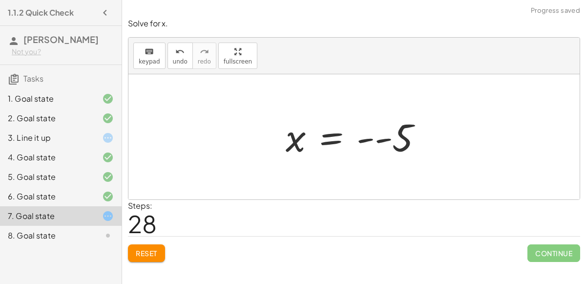
click at [379, 138] on div at bounding box center [358, 137] width 154 height 48
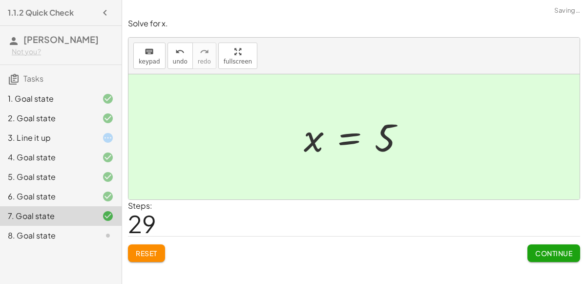
click at [555, 251] on span "Continue" at bounding box center [553, 253] width 37 height 9
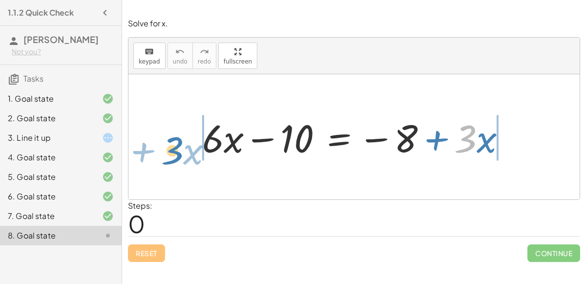
drag, startPoint x: 470, startPoint y: 142, endPoint x: 177, endPoint y: 154, distance: 293.4
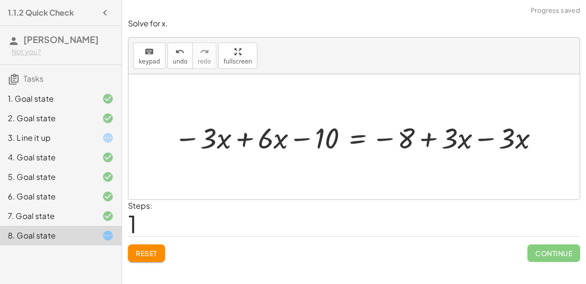
click at [239, 140] on div at bounding box center [358, 137] width 378 height 38
click at [477, 139] on div at bounding box center [402, 137] width 299 height 38
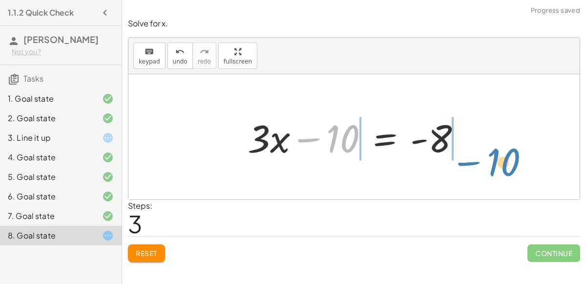
drag, startPoint x: 341, startPoint y: 136, endPoint x: 500, endPoint y: 158, distance: 160.8
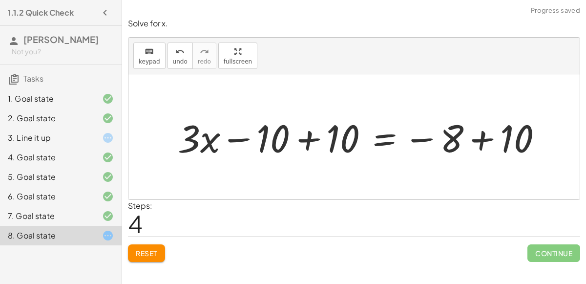
click at [309, 135] on div at bounding box center [364, 137] width 382 height 50
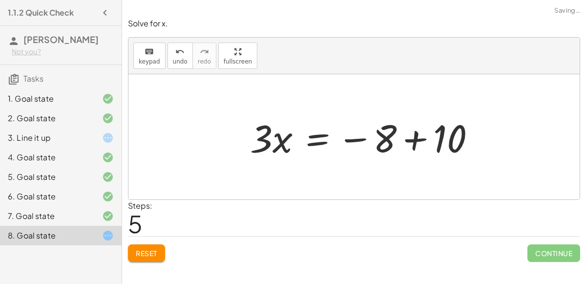
click at [479, 136] on div "+ · 6 · x − 10 = − 8 + · 3 · x − · 3 · x + · 6 · x − 10 = − 8 + · 3 · x − · 3 ·…" at bounding box center [363, 136] width 256 height 55
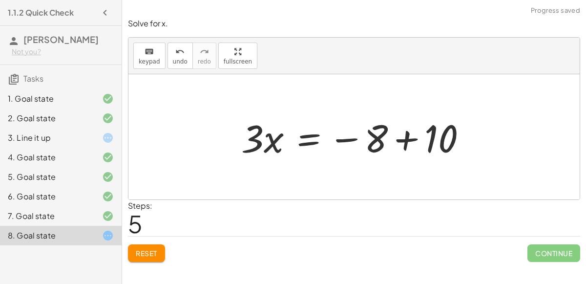
click at [425, 136] on div at bounding box center [357, 137] width 243 height 50
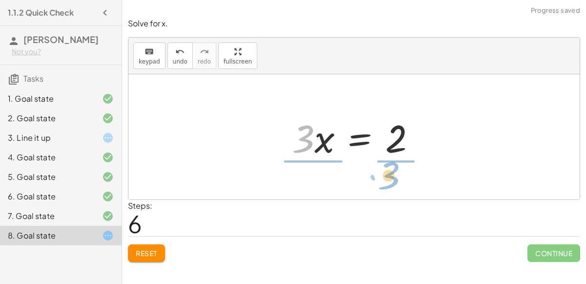
drag, startPoint x: 299, startPoint y: 134, endPoint x: 383, endPoint y: 169, distance: 91.5
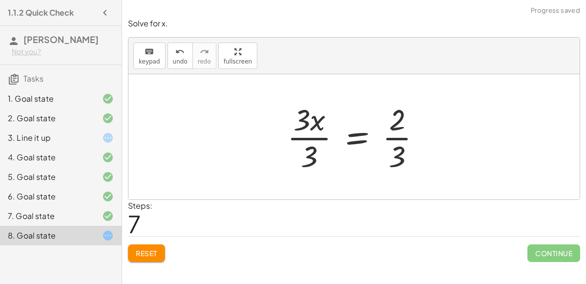
click at [400, 137] on div at bounding box center [357, 136] width 151 height 75
click at [313, 136] on div at bounding box center [357, 136] width 151 height 75
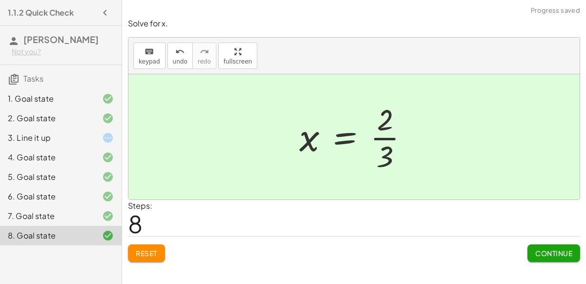
click at [548, 257] on button "Continue" at bounding box center [554, 253] width 53 height 18
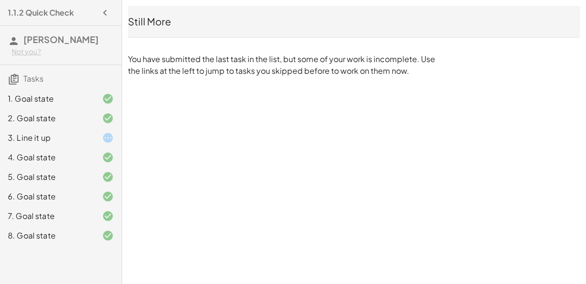
click at [233, 59] on p "You have submitted the last task in the list, but some of your work is incomple…" at bounding box center [287, 64] width 318 height 23
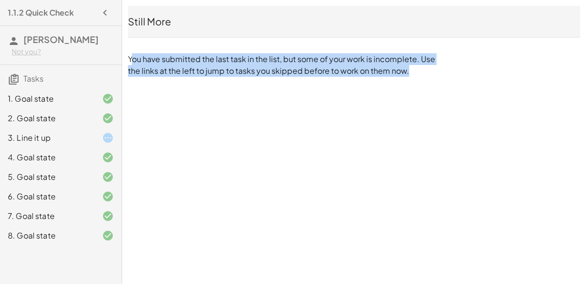
click at [495, 69] on div "Still More You have submitted the last task in the list, but some of your work …" at bounding box center [354, 41] width 464 height 83
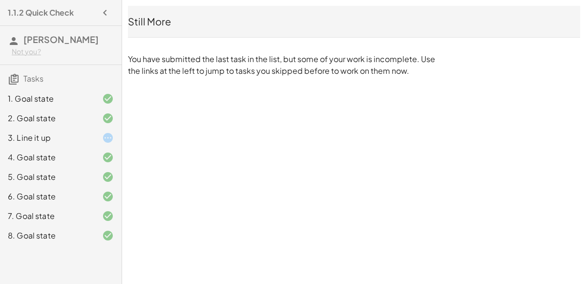
click at [415, 63] on p "You have submitted the last task in the list, but some of your work is incomple…" at bounding box center [287, 64] width 318 height 23
click at [0, 0] on div "1.1.2 Quick Check [PERSON_NAME] Not you? Tasks 1. Goal state 2. Goal state 3. L…" at bounding box center [0, 0] width 0 height 0
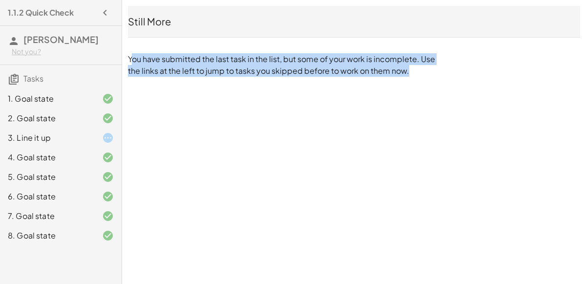
click at [0, 0] on div "1.1.2 Quick Check [PERSON_NAME] Not you? Tasks 1. Goal state 2. Goal state 3. L…" at bounding box center [0, 0] width 0 height 0
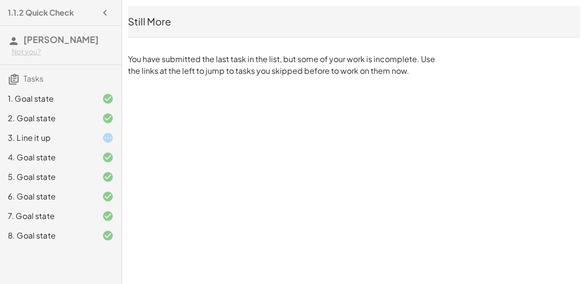
click at [0, 0] on div "1.1.2 Quick Check [PERSON_NAME] Not you? Tasks 1. Goal state 2. Goal state 3. L…" at bounding box center [0, 0] width 0 height 0
click at [170, 77] on div "Still More You have submitted the last task in the list, but some of your work …" at bounding box center [354, 41] width 464 height 83
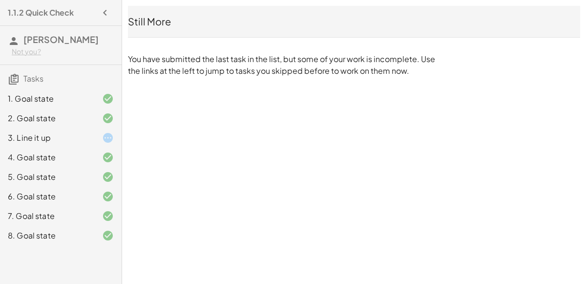
click at [170, 77] on div "Still More You have submitted the last task in the list, but some of your work …" at bounding box center [354, 41] width 464 height 83
click at [171, 79] on div "Still More You have submitted the last task in the list, but some of your work …" at bounding box center [354, 41] width 464 height 83
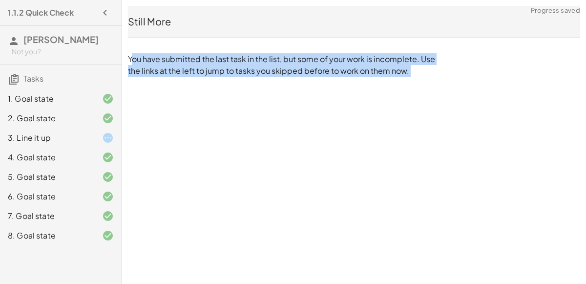
click at [171, 79] on div "Still More You have submitted the last task in the list, but some of your work …" at bounding box center [354, 41] width 464 height 83
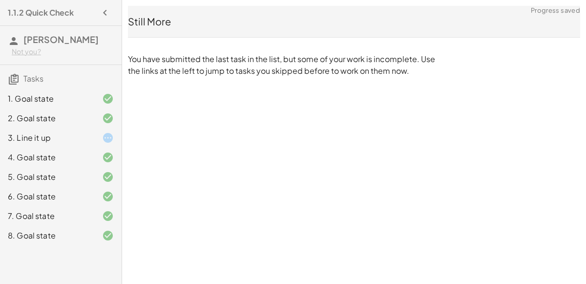
click at [171, 79] on div "Still More You have submitted the last task in the list, but some of your work …" at bounding box center [354, 41] width 464 height 83
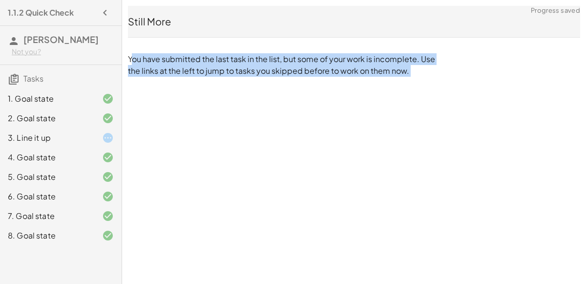
click at [171, 79] on div "Still More You have submitted the last task in the list, but some of your work …" at bounding box center [354, 41] width 464 height 83
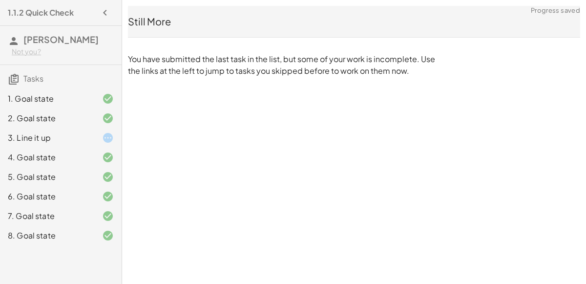
click at [221, 67] on p "You have submitted the last task in the list, but some of your work is incomple…" at bounding box center [287, 64] width 318 height 23
